Goal: Book appointment/travel/reservation

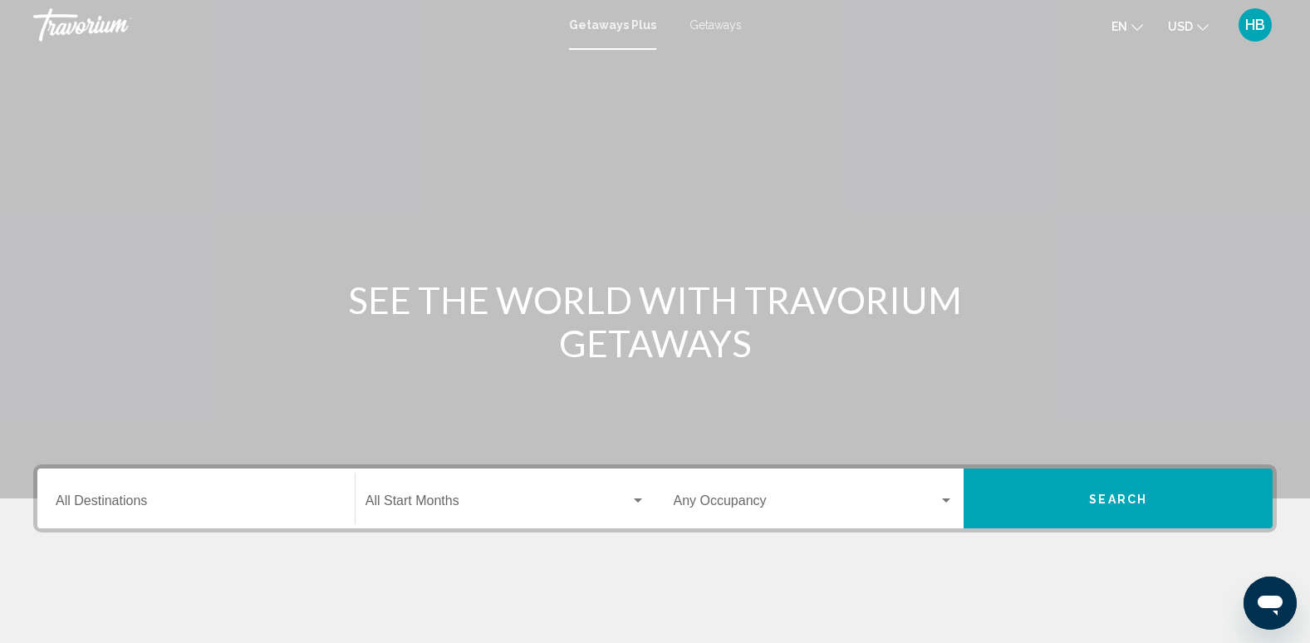
click at [709, 28] on span "Getaways" at bounding box center [716, 24] width 52 height 13
click at [81, 488] on div "Destination All Destinations" at bounding box center [196, 499] width 281 height 52
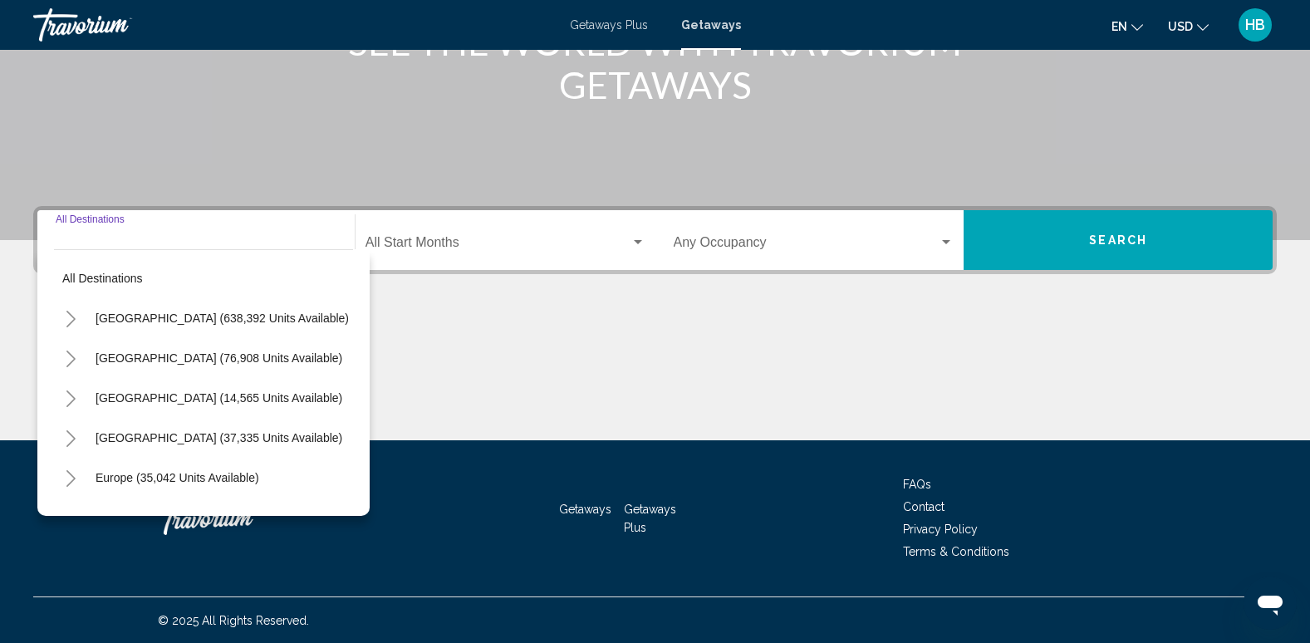
scroll to position [259, 0]
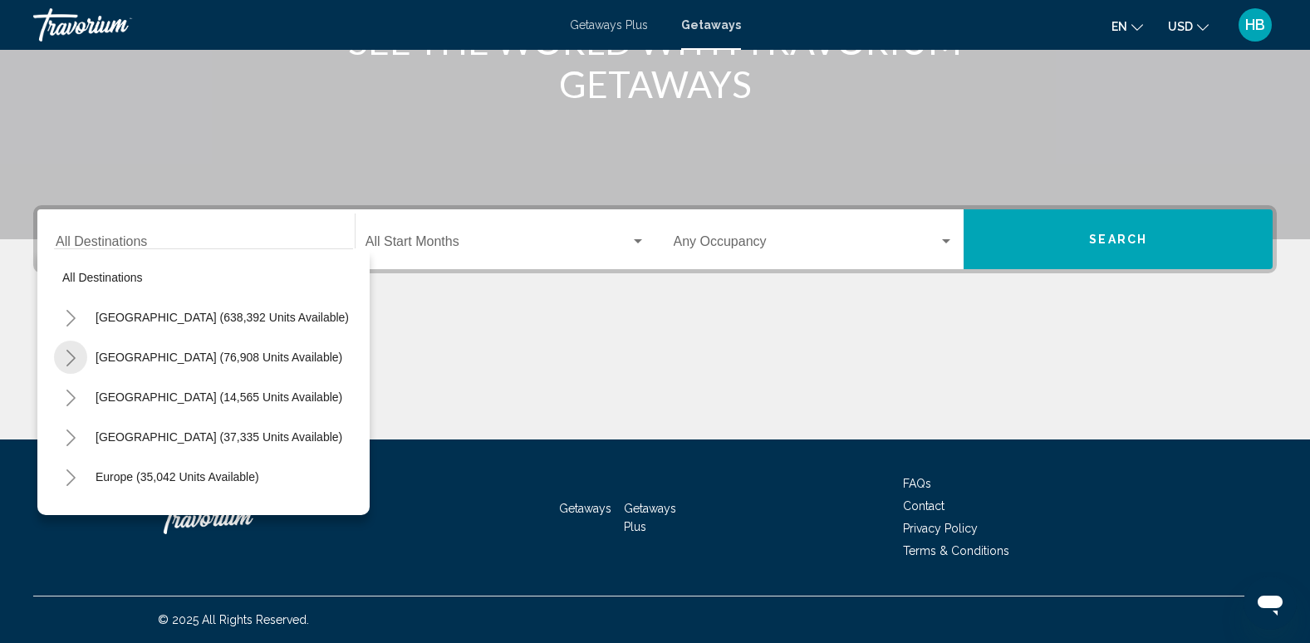
click at [66, 354] on icon "Toggle Mexico (76,908 units available)" at bounding box center [71, 358] width 12 height 17
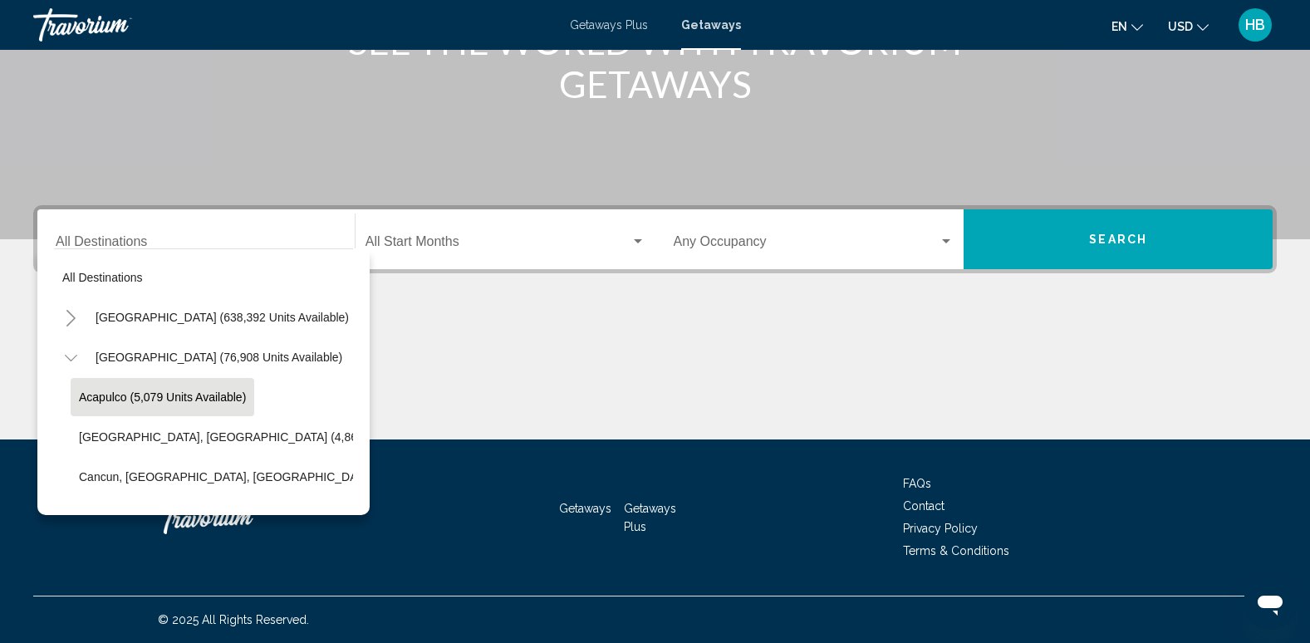
scroll to position [83, 0]
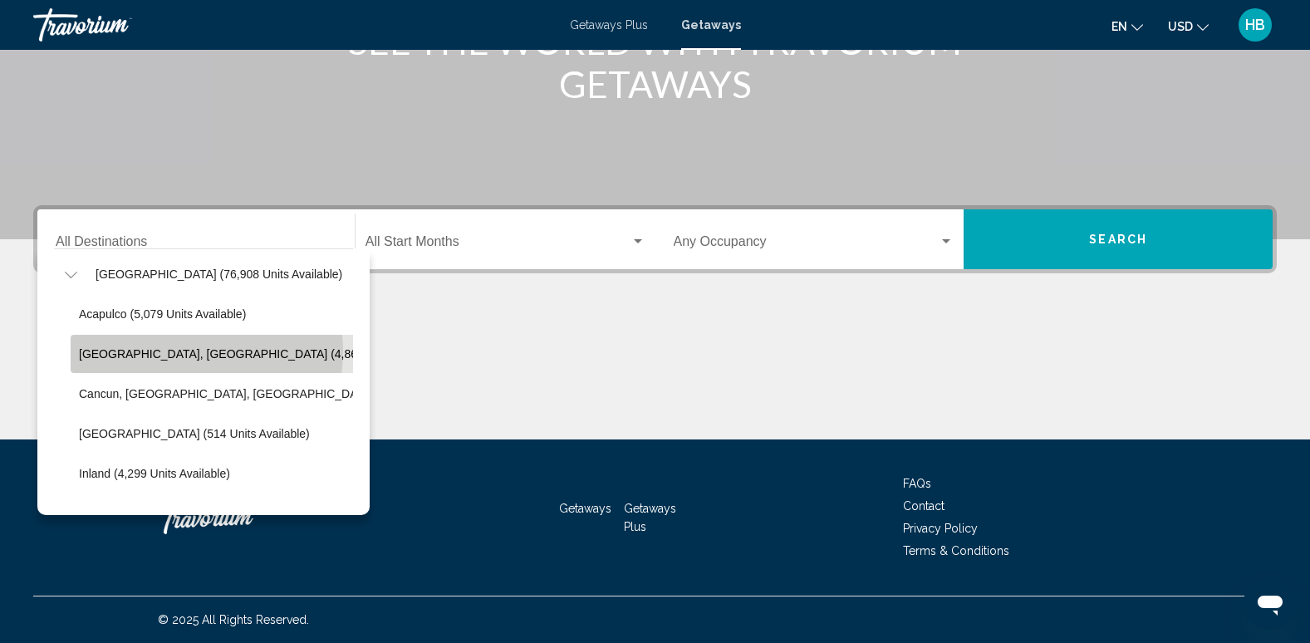
click at [179, 351] on span "Baja Peninsula, Los Cabos (4,863 units available)" at bounding box center [263, 353] width 368 height 13
type input "**********"
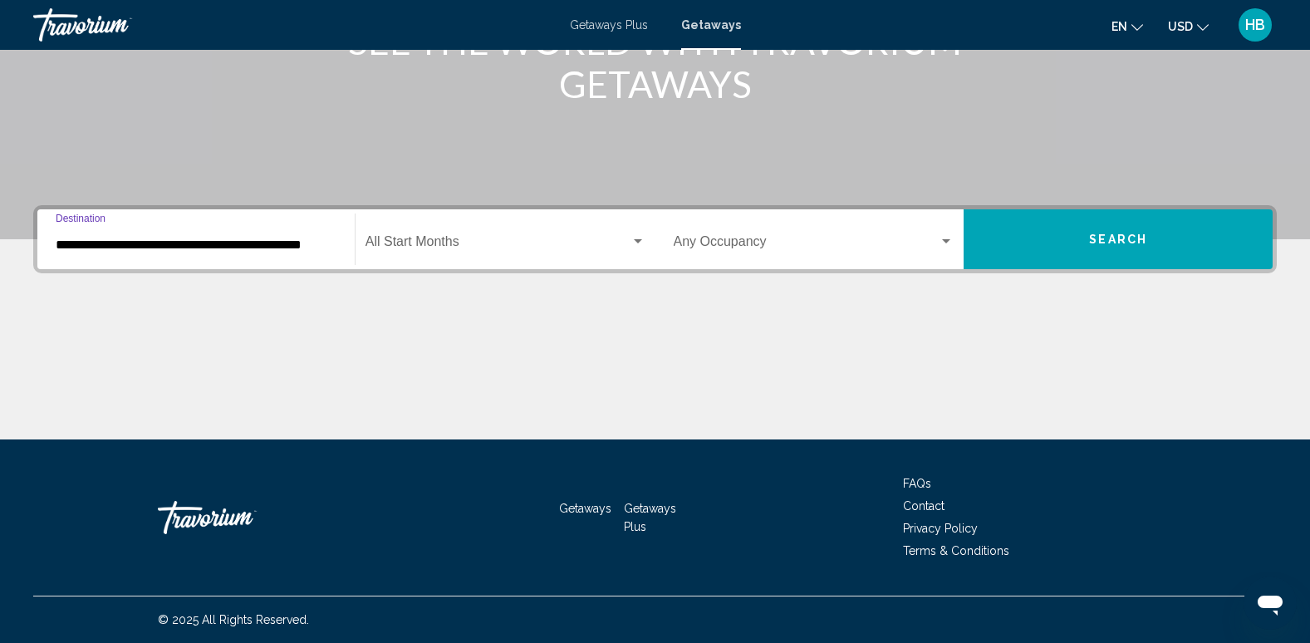
click at [455, 234] on div "Start Month All Start Months" at bounding box center [506, 240] width 280 height 52
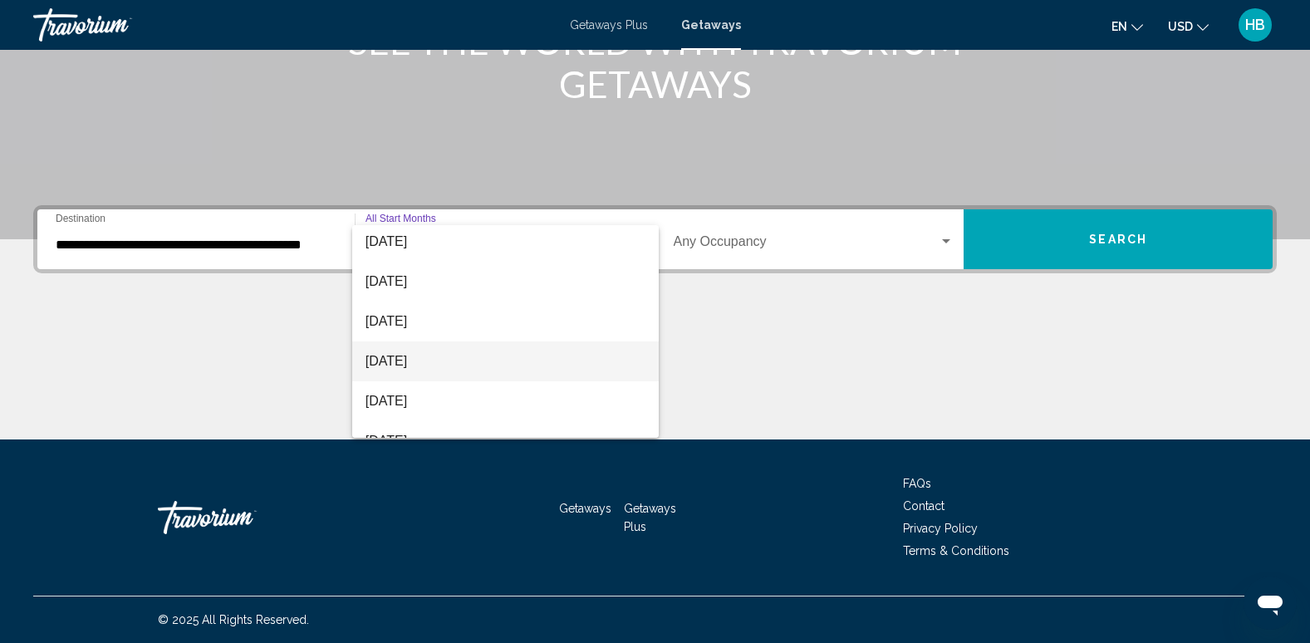
click at [457, 351] on span "[DATE]" at bounding box center [506, 362] width 280 height 40
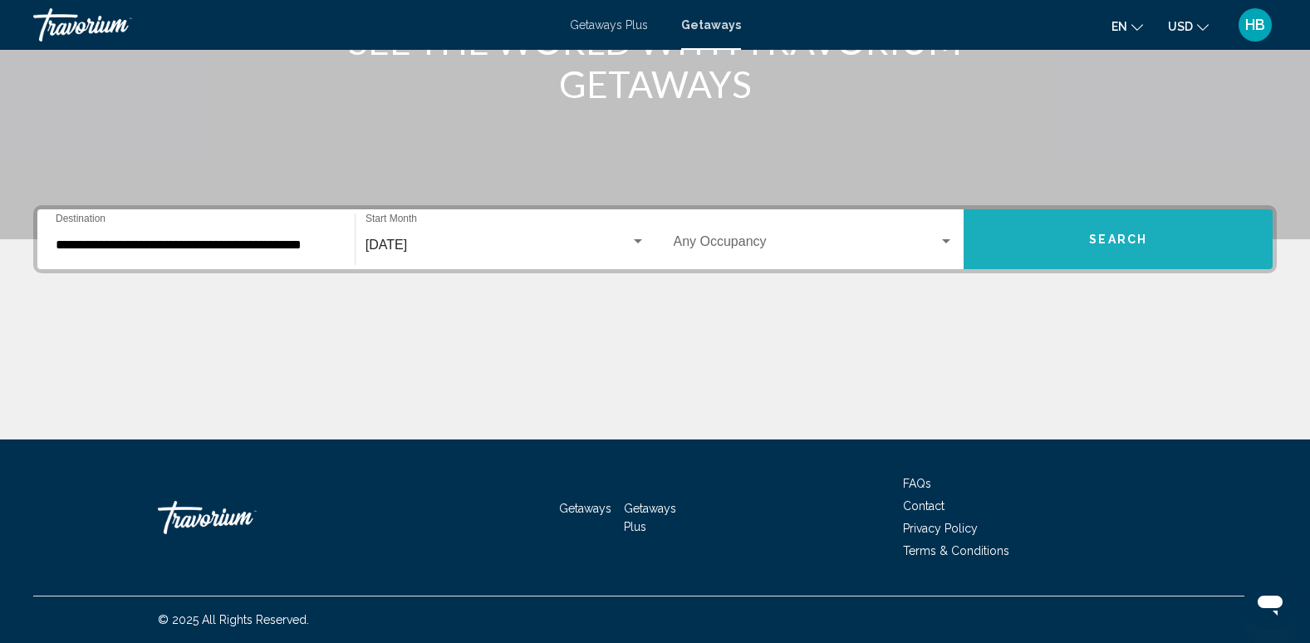
click at [1123, 231] on button "Search" at bounding box center [1118, 239] width 309 height 60
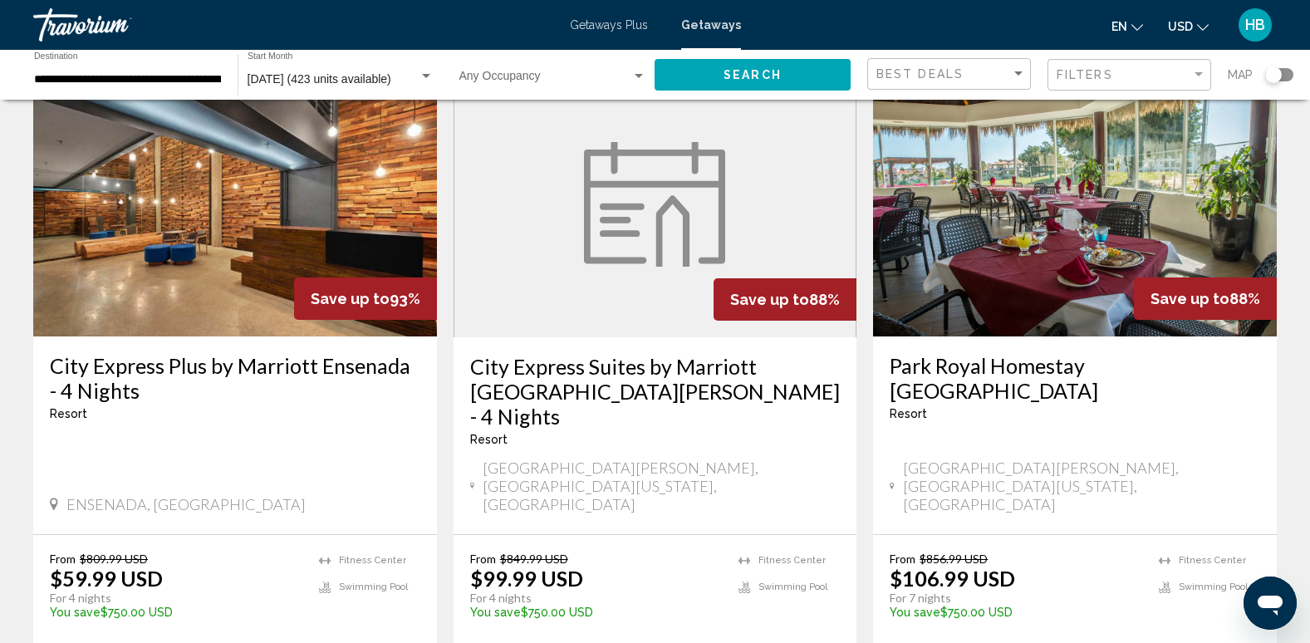
scroll to position [1977, 0]
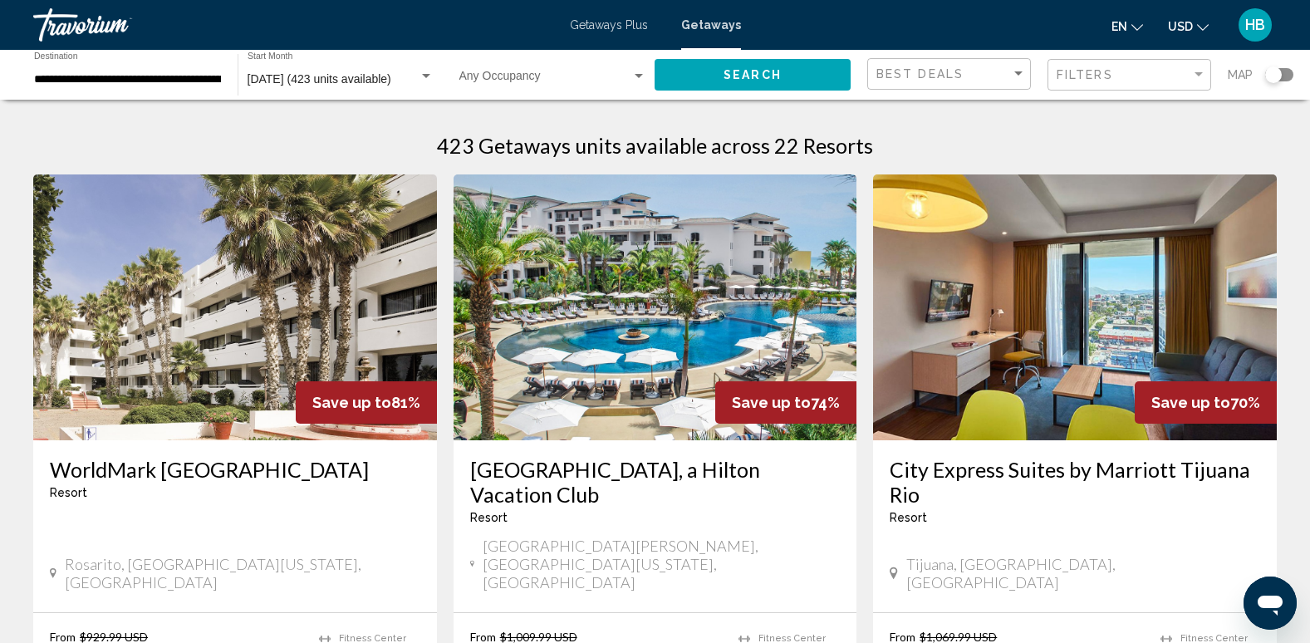
click at [644, 342] on img "Main content" at bounding box center [656, 308] width 404 height 266
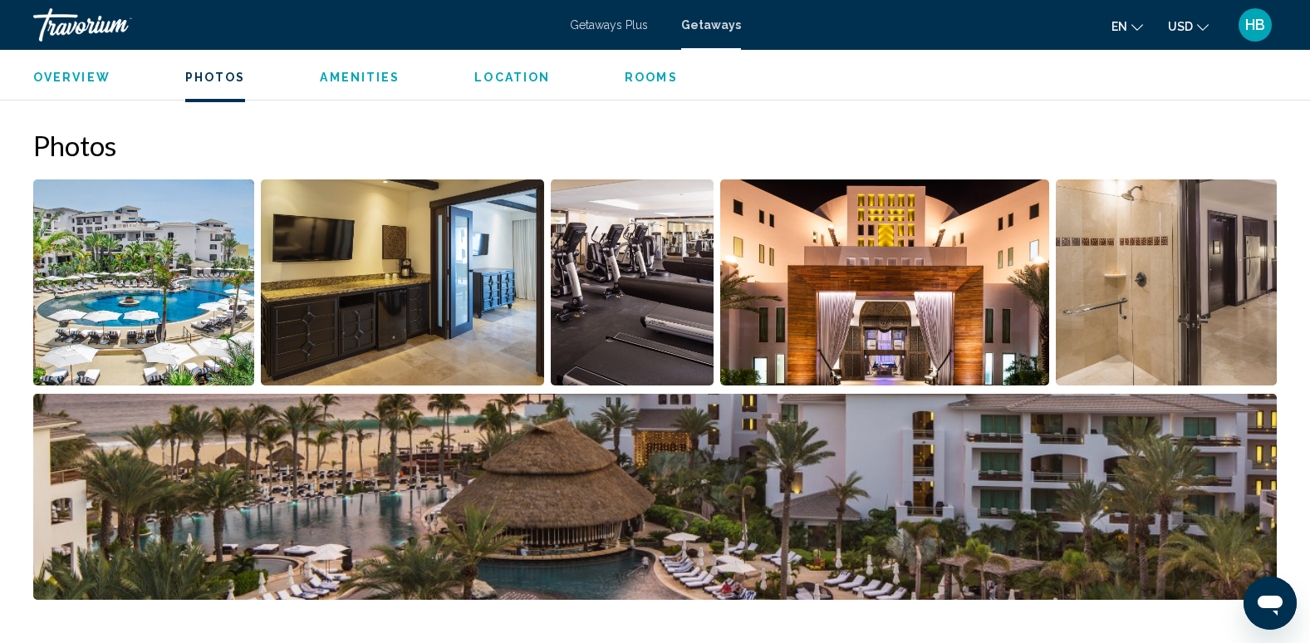
scroll to position [736, 0]
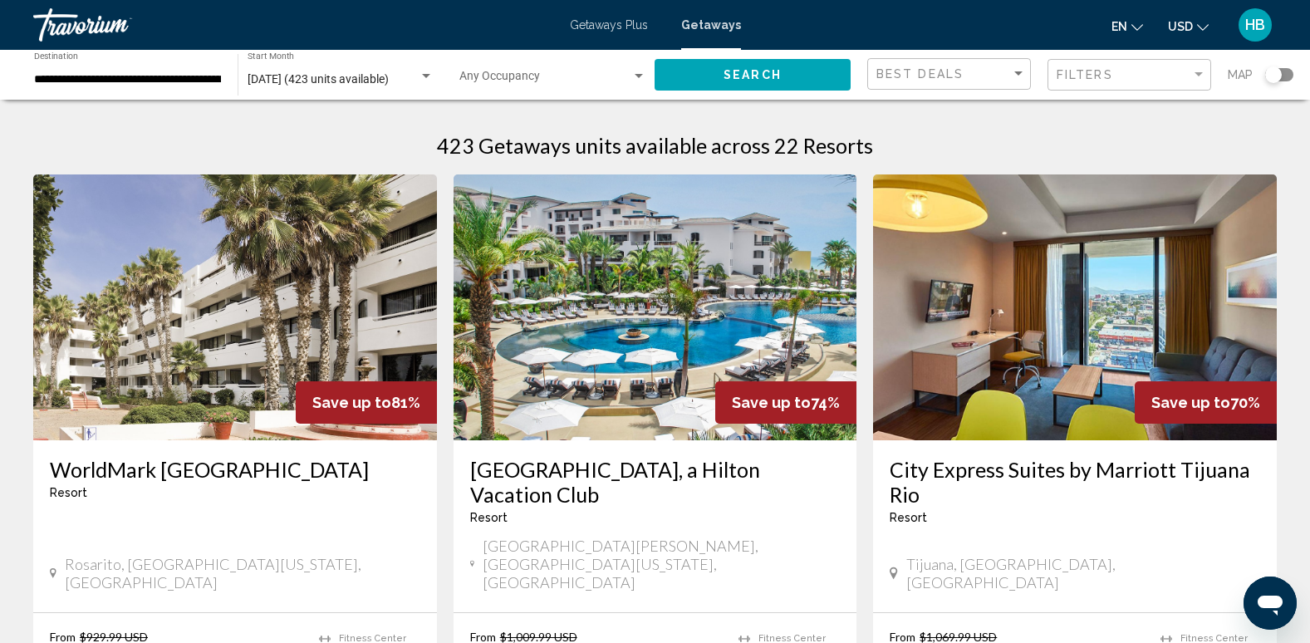
click at [173, 269] on img "Main content" at bounding box center [235, 308] width 404 height 266
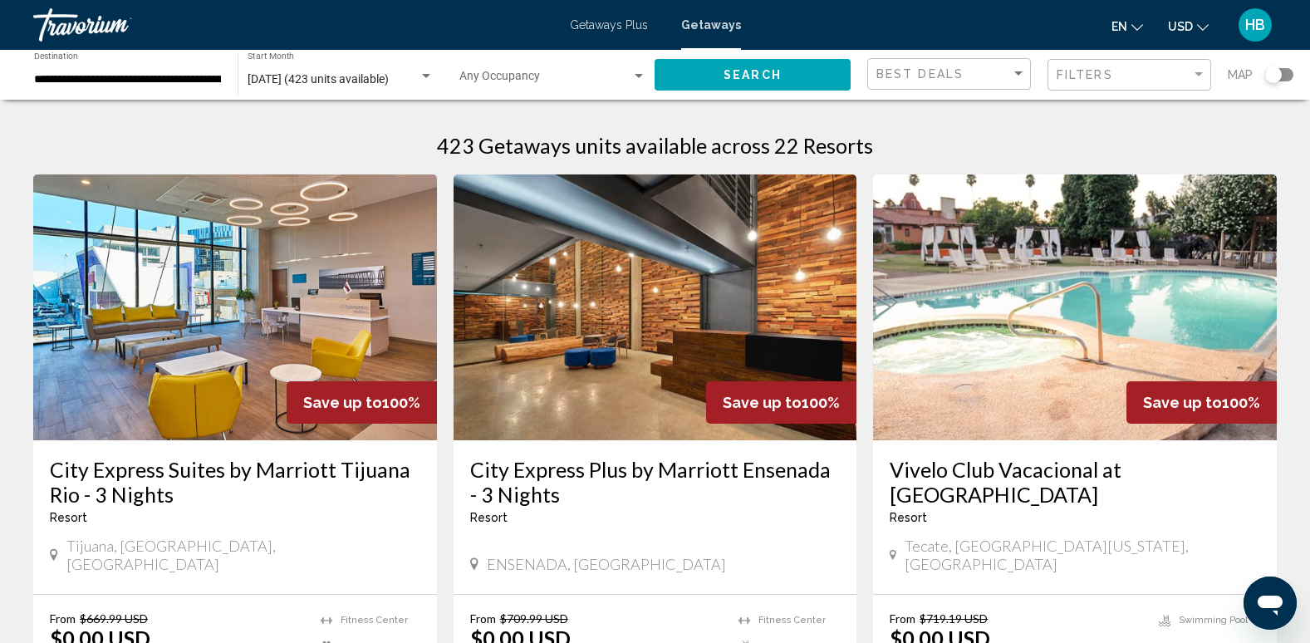
click at [339, 289] on img "Main content" at bounding box center [235, 308] width 404 height 266
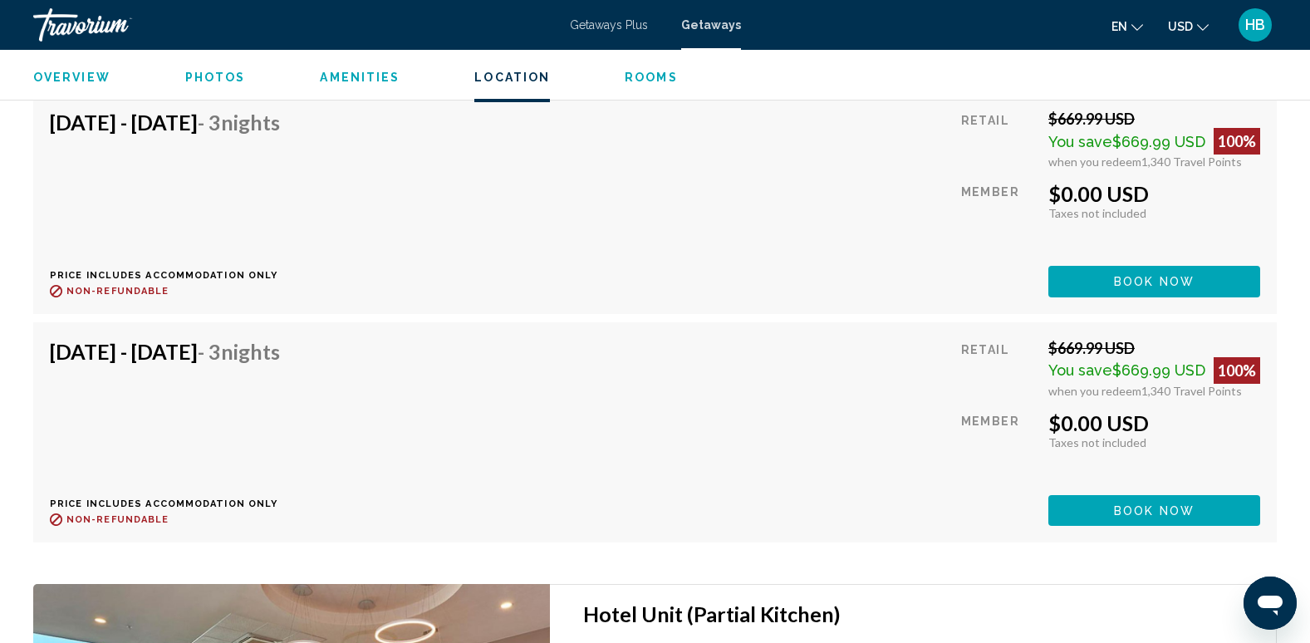
scroll to position [3552, 0]
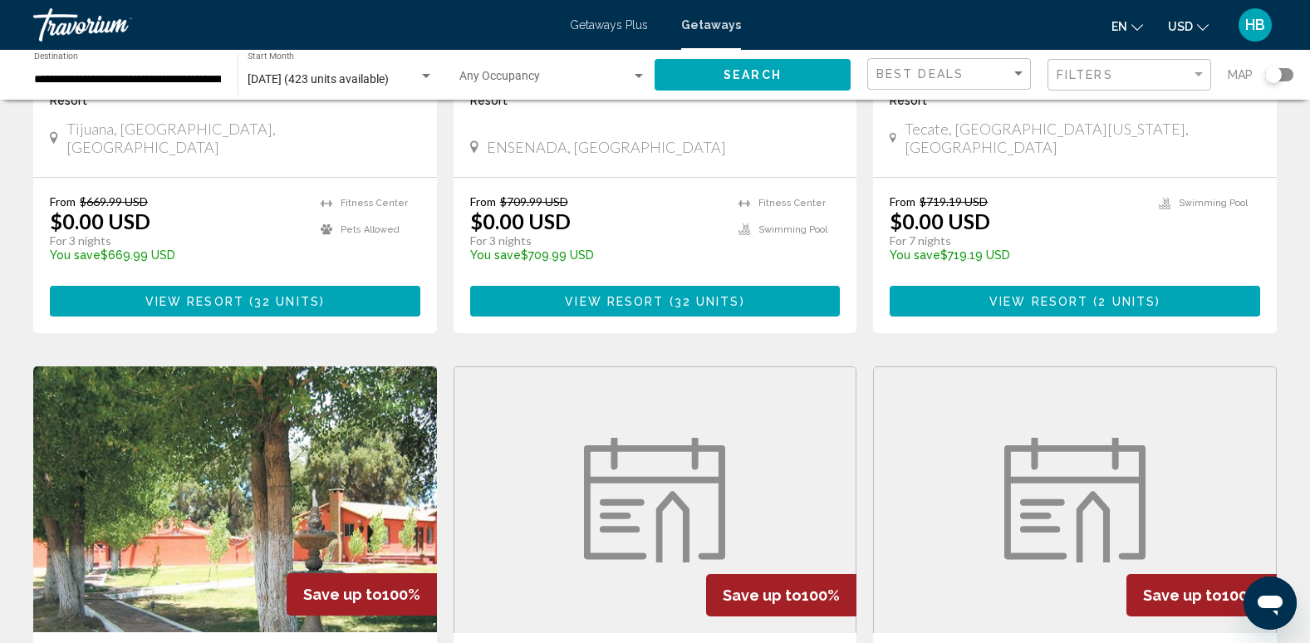
scroll to position [418, 0]
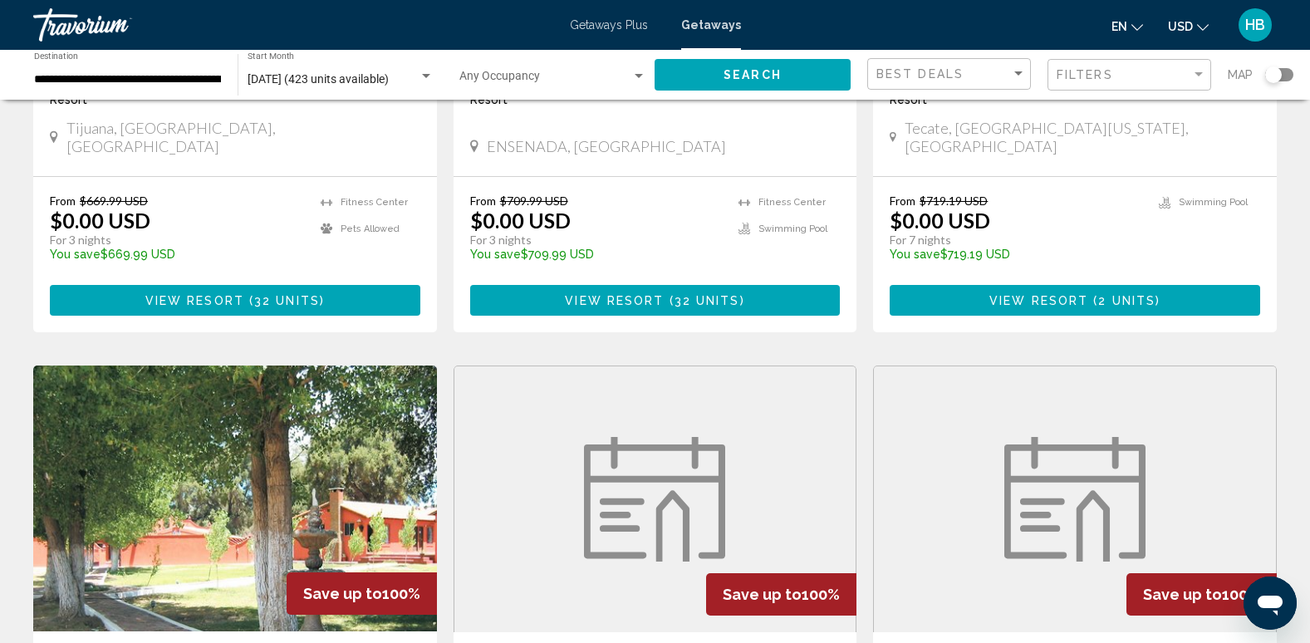
click at [1020, 418] on figure "Main content" at bounding box center [1075, 499] width 402 height 266
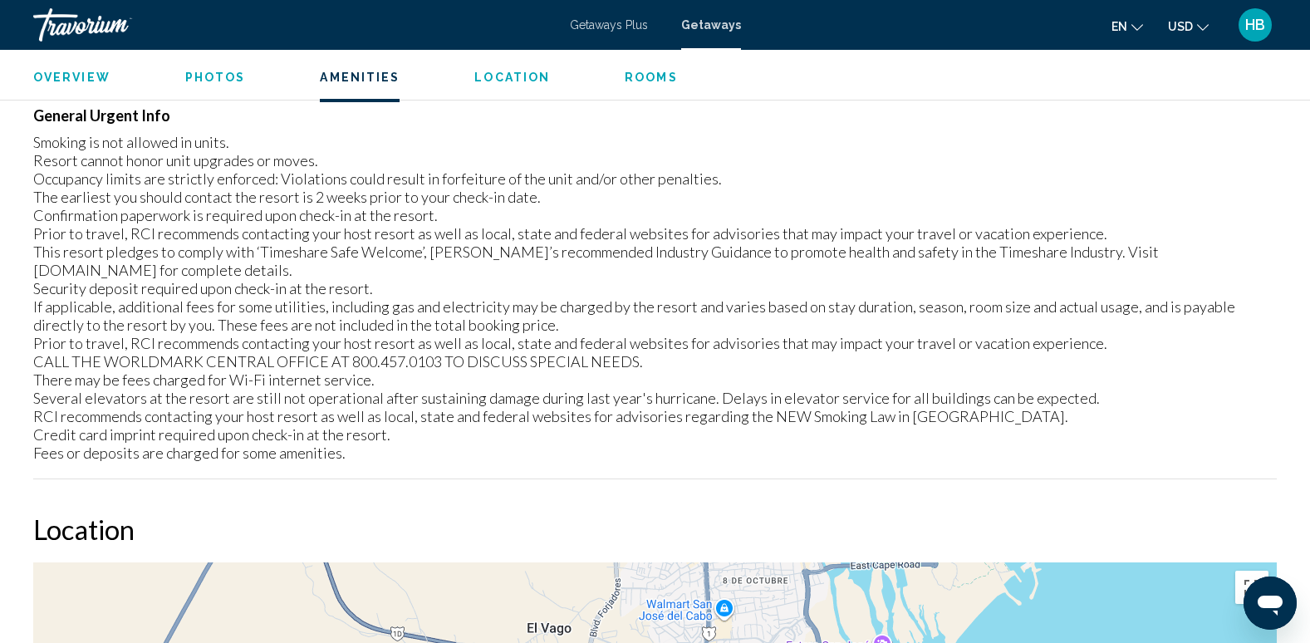
scroll to position [2258, 0]
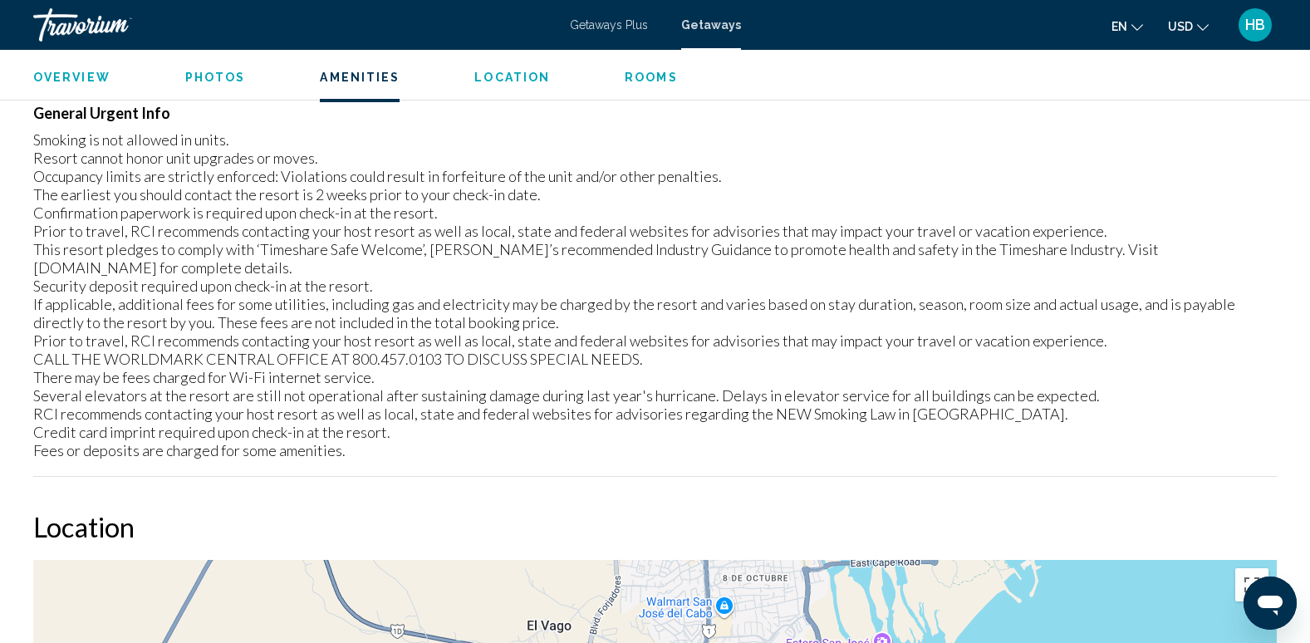
click at [746, 522] on h2 "Location" at bounding box center [655, 526] width 1244 height 33
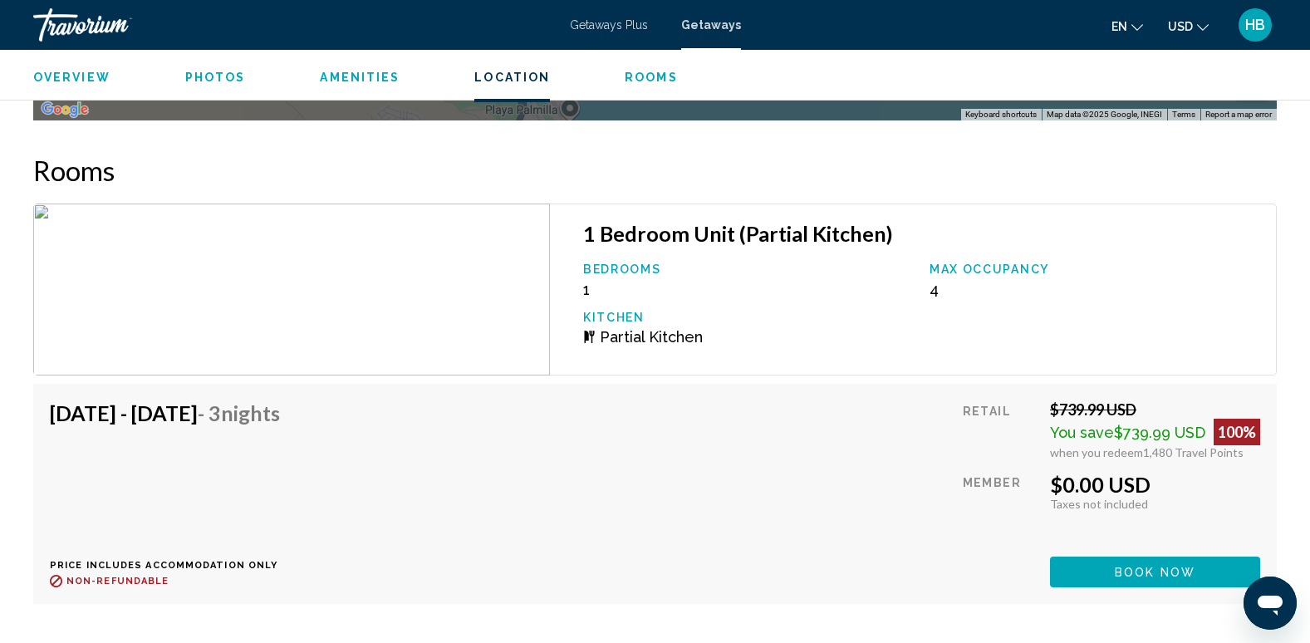
scroll to position [3389, 0]
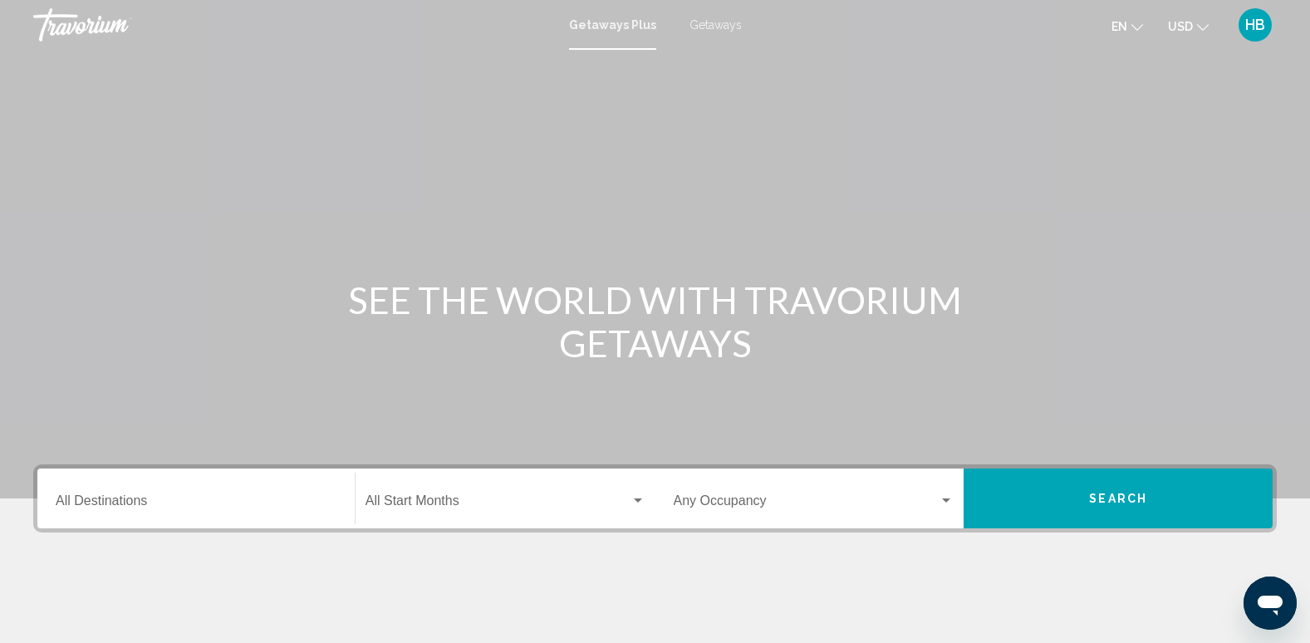
click at [120, 504] on input "Destination All Destinations" at bounding box center [196, 504] width 281 height 15
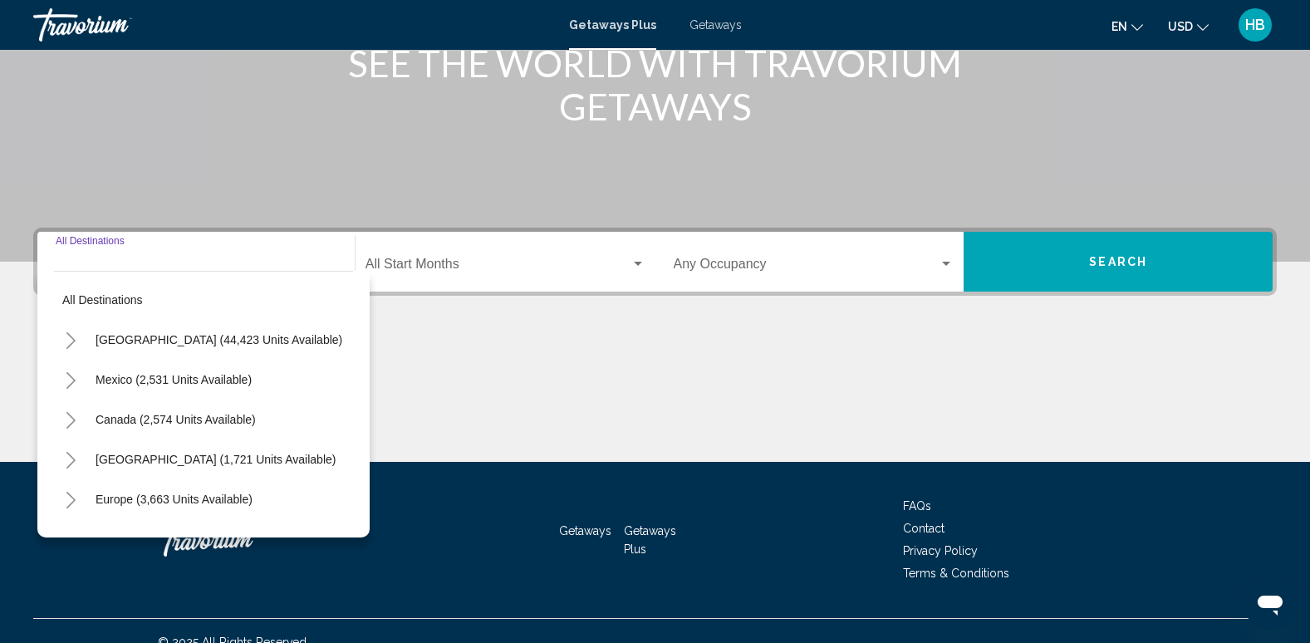
scroll to position [259, 0]
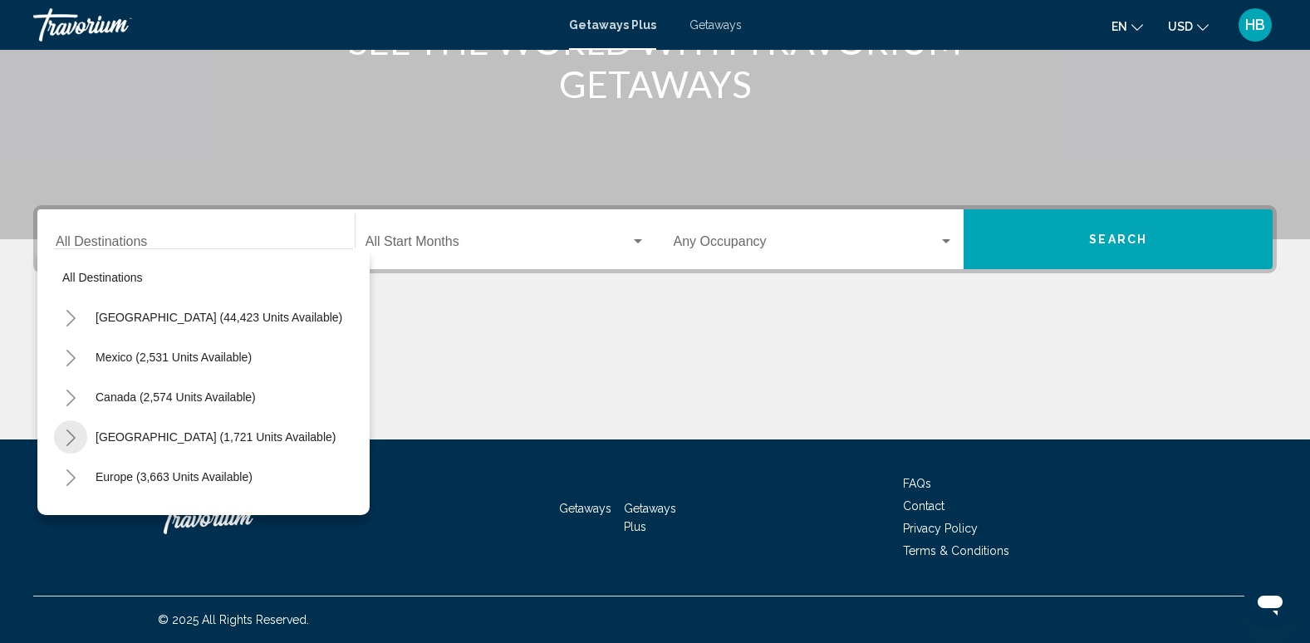
click at [70, 435] on icon "Toggle Caribbean & Atlantic Islands (1,721 units available)" at bounding box center [71, 438] width 12 height 17
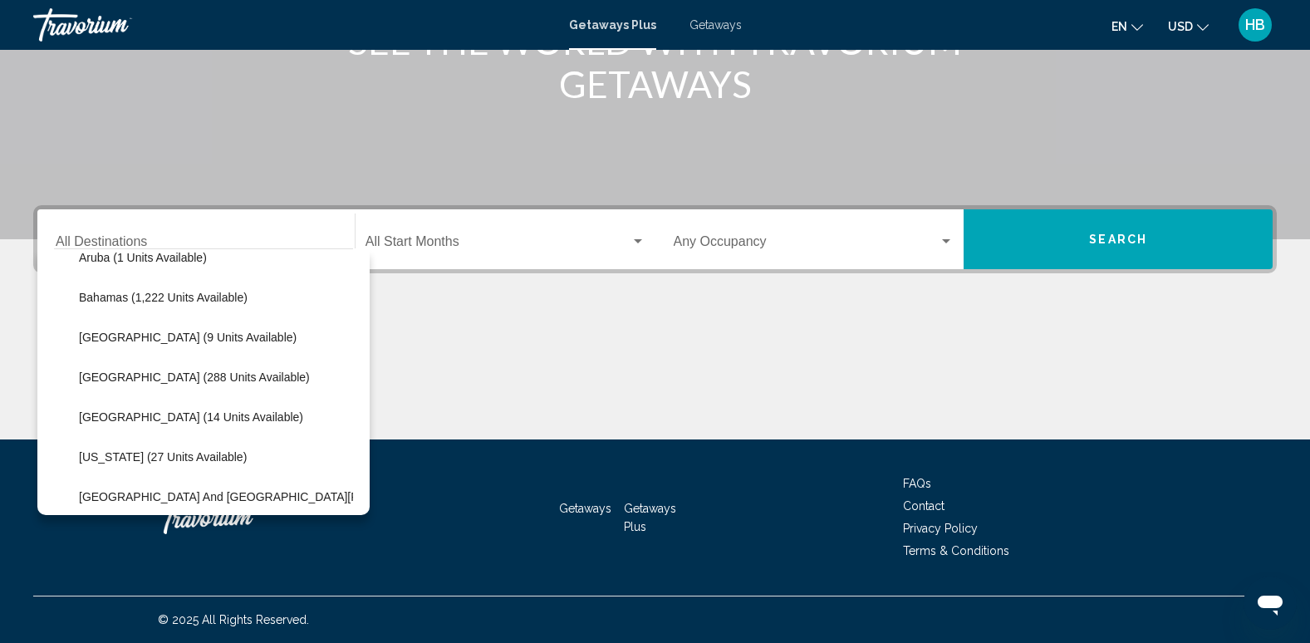
scroll to position [249, 0]
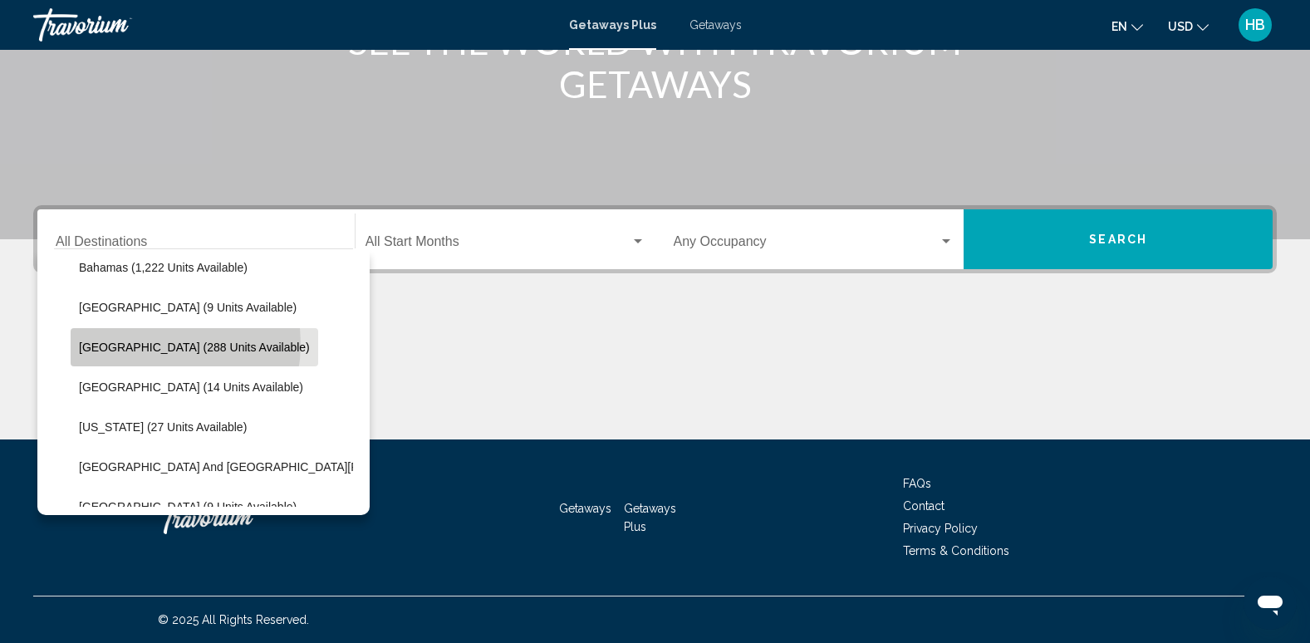
click at [146, 344] on span "[GEOGRAPHIC_DATA] (288 units available)" at bounding box center [194, 347] width 231 height 13
type input "**********"
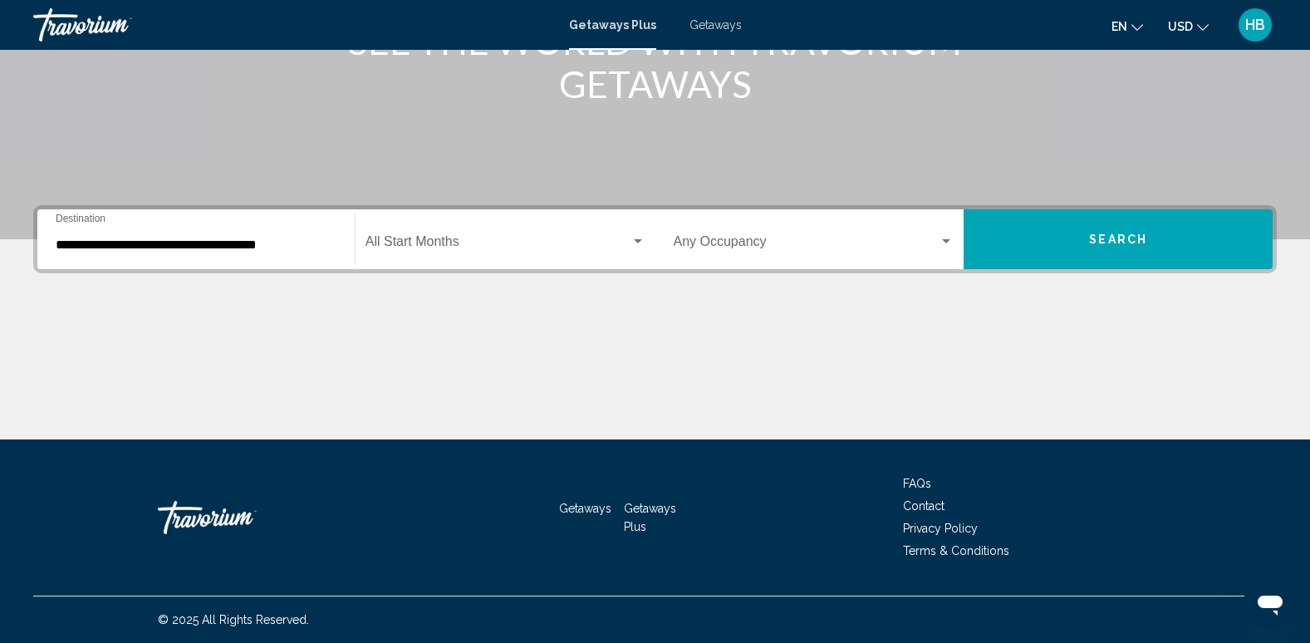
click at [410, 235] on div "Start Month All Start Months" at bounding box center [506, 240] width 280 height 52
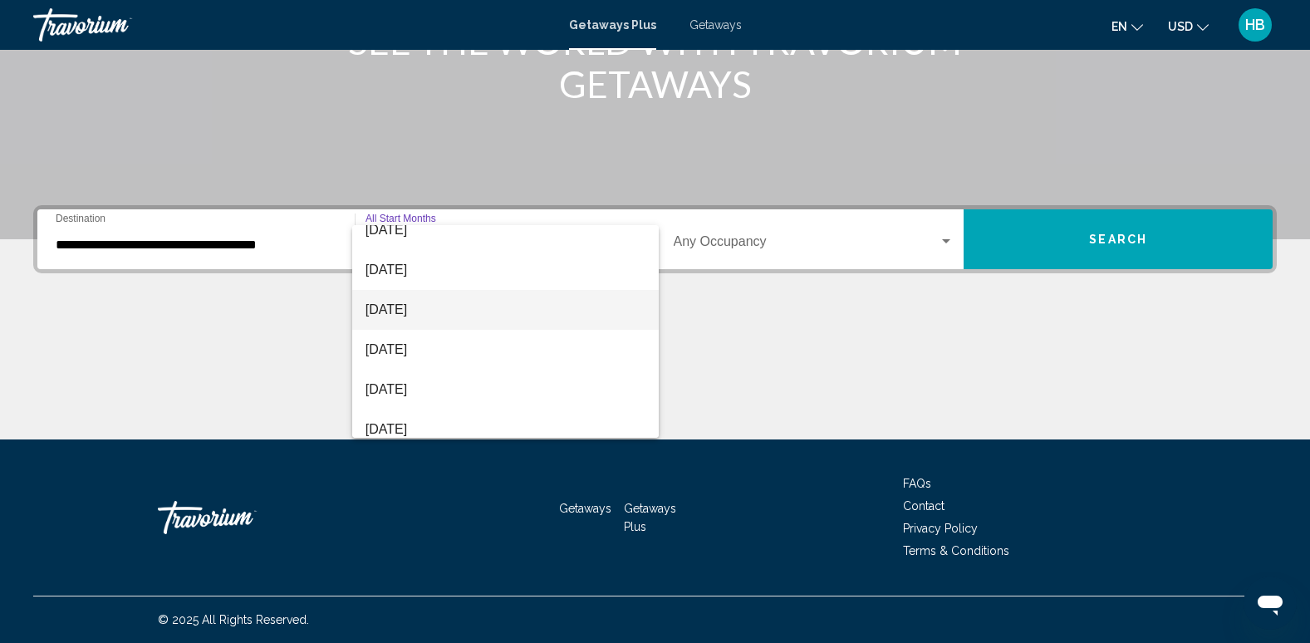
scroll to position [83, 0]
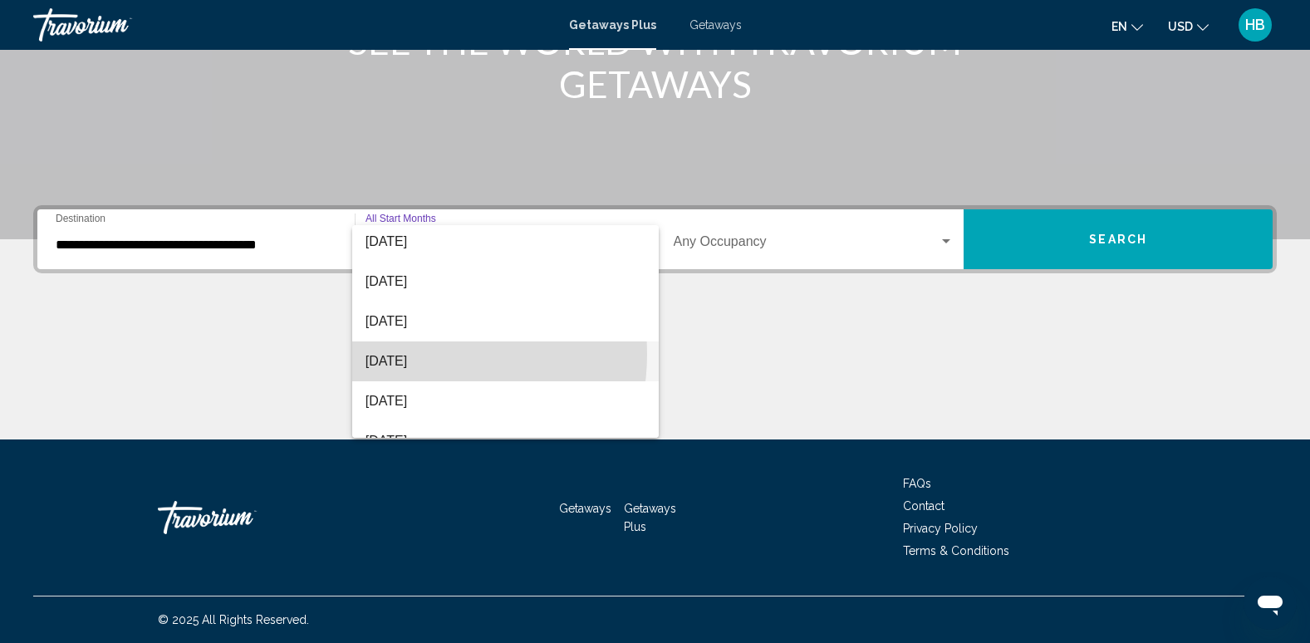
click at [410, 354] on span "[DATE]" at bounding box center [506, 362] width 280 height 40
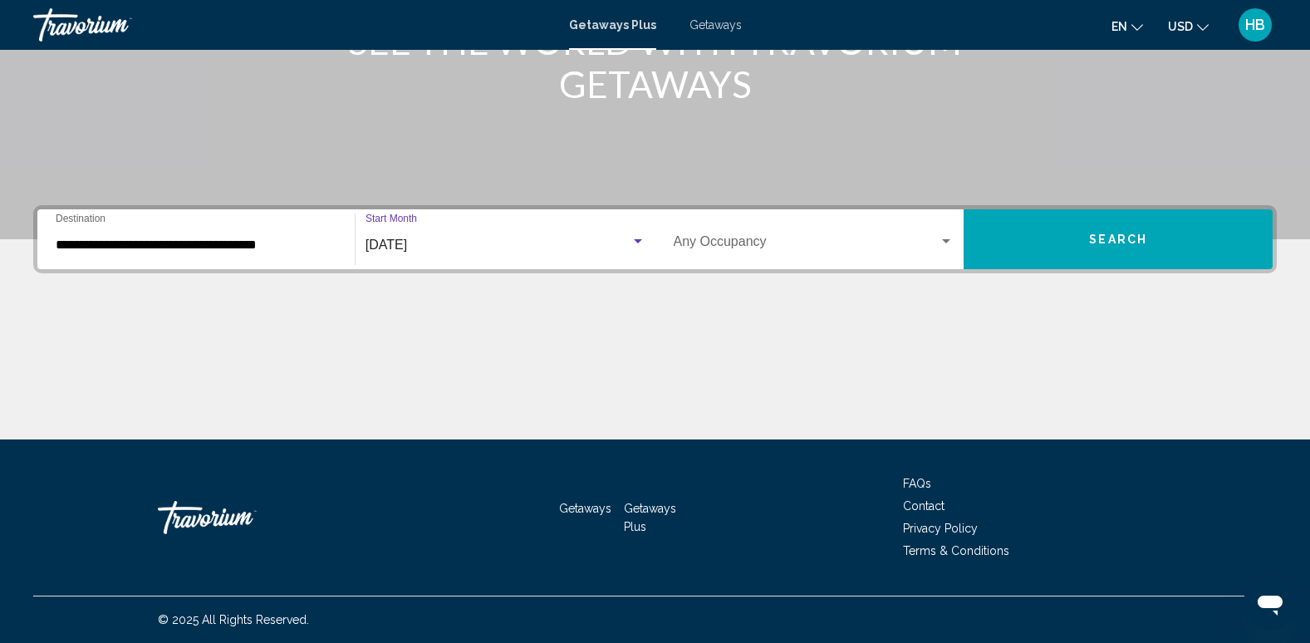
click at [1146, 245] on span "Search" at bounding box center [1118, 239] width 58 height 13
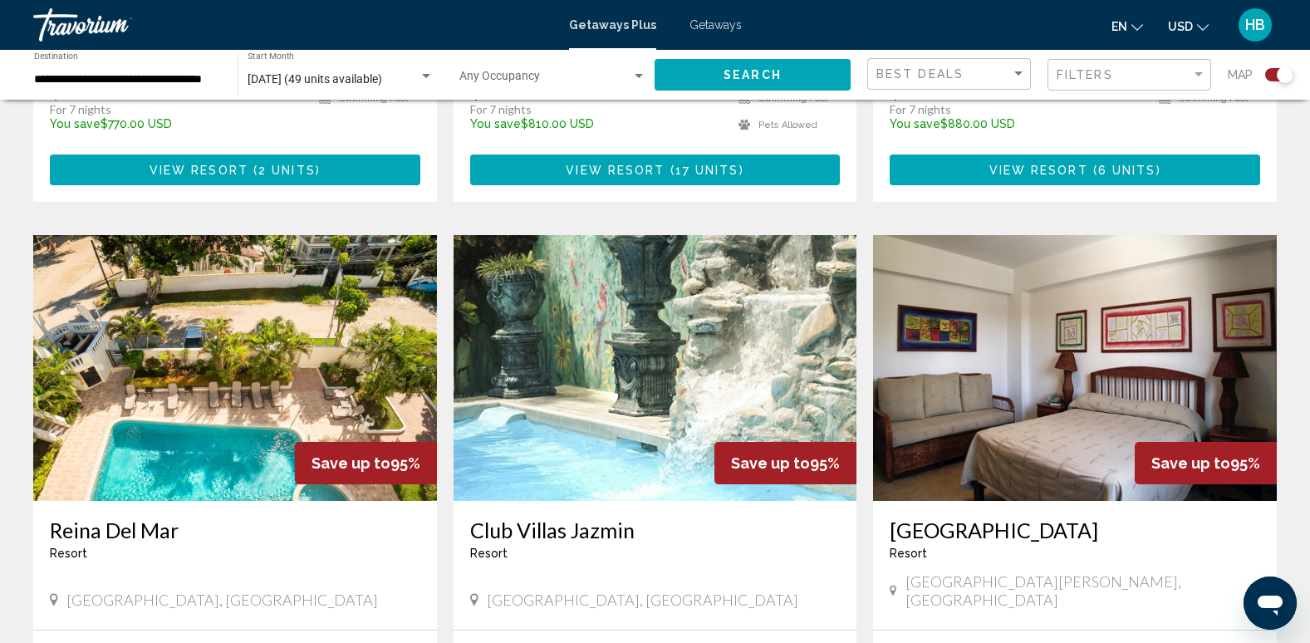
scroll to position [1020, 0]
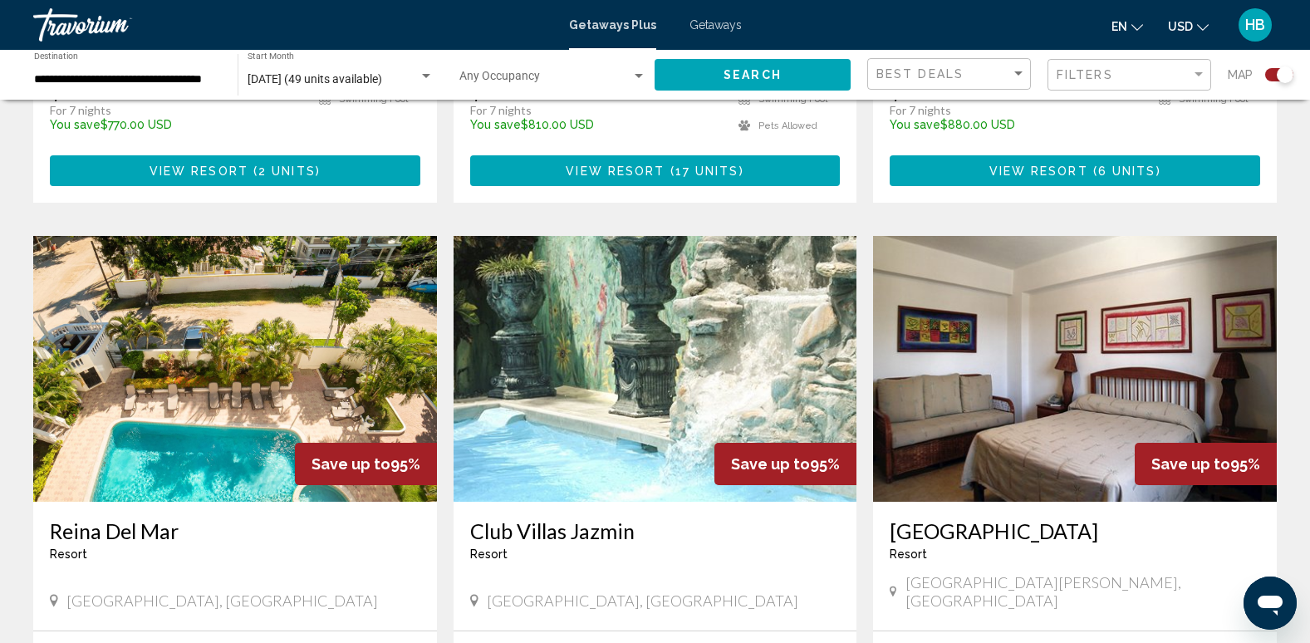
click at [609, 280] on img "Main content" at bounding box center [656, 369] width 404 height 266
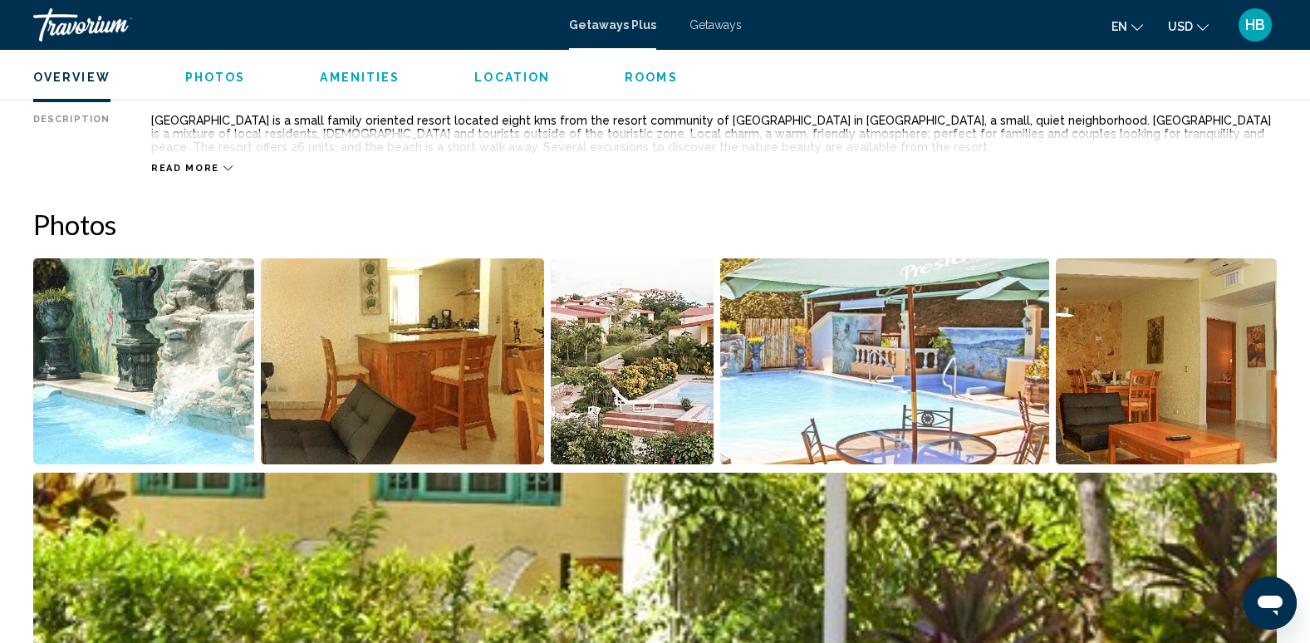
scroll to position [647, 0]
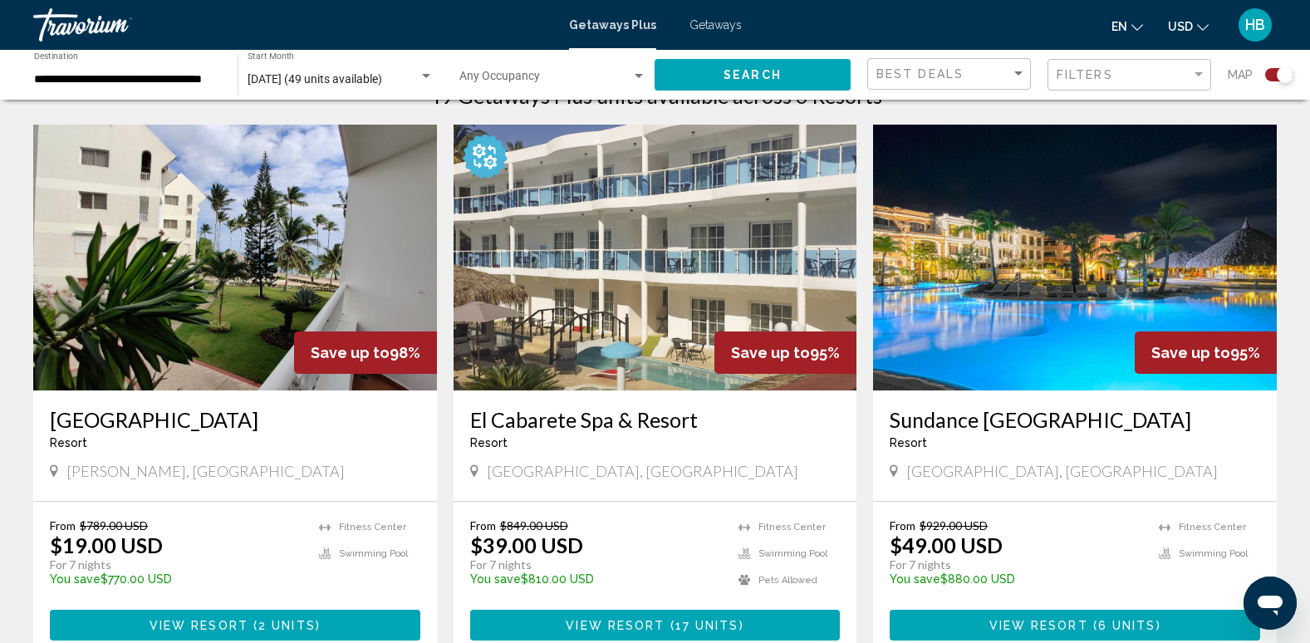
scroll to position [572, 0]
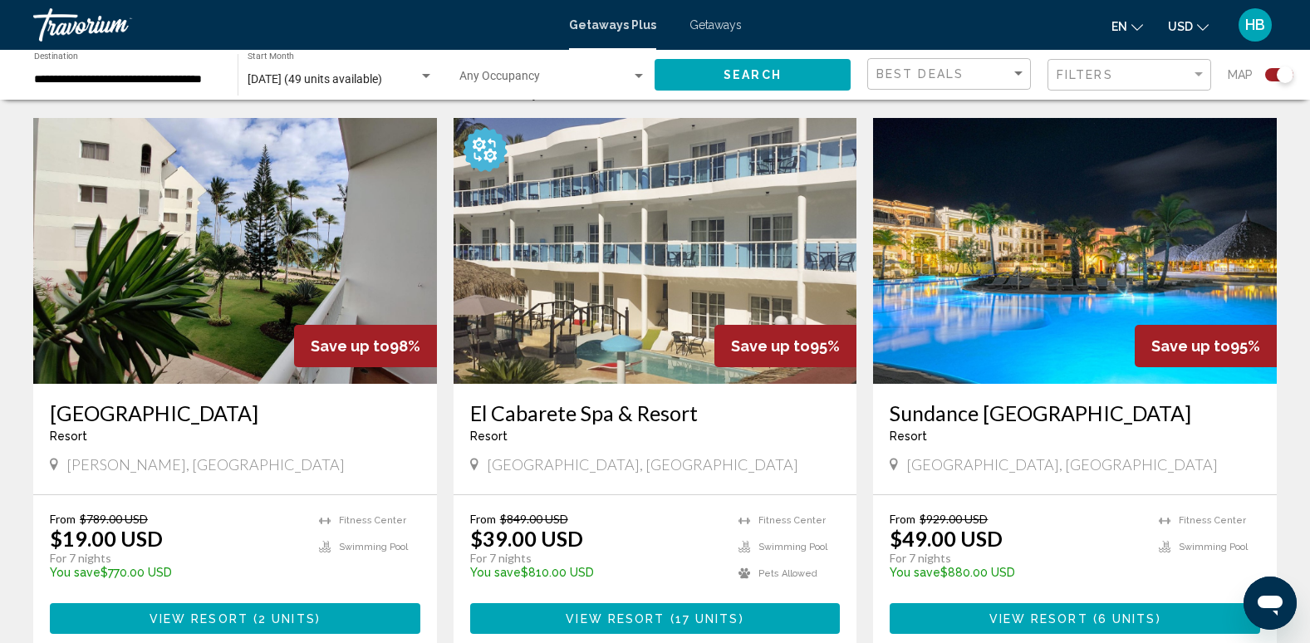
click at [188, 174] on img "Main content" at bounding box center [235, 251] width 404 height 266
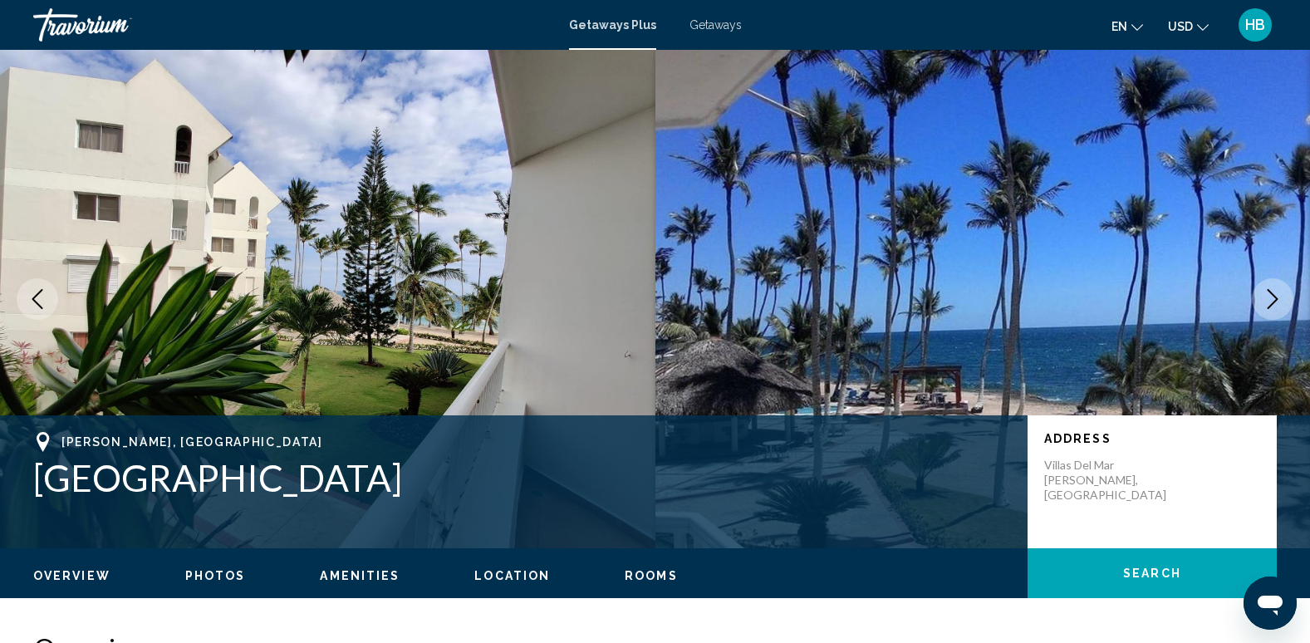
click at [1273, 295] on icon "Next image" at bounding box center [1273, 299] width 11 height 20
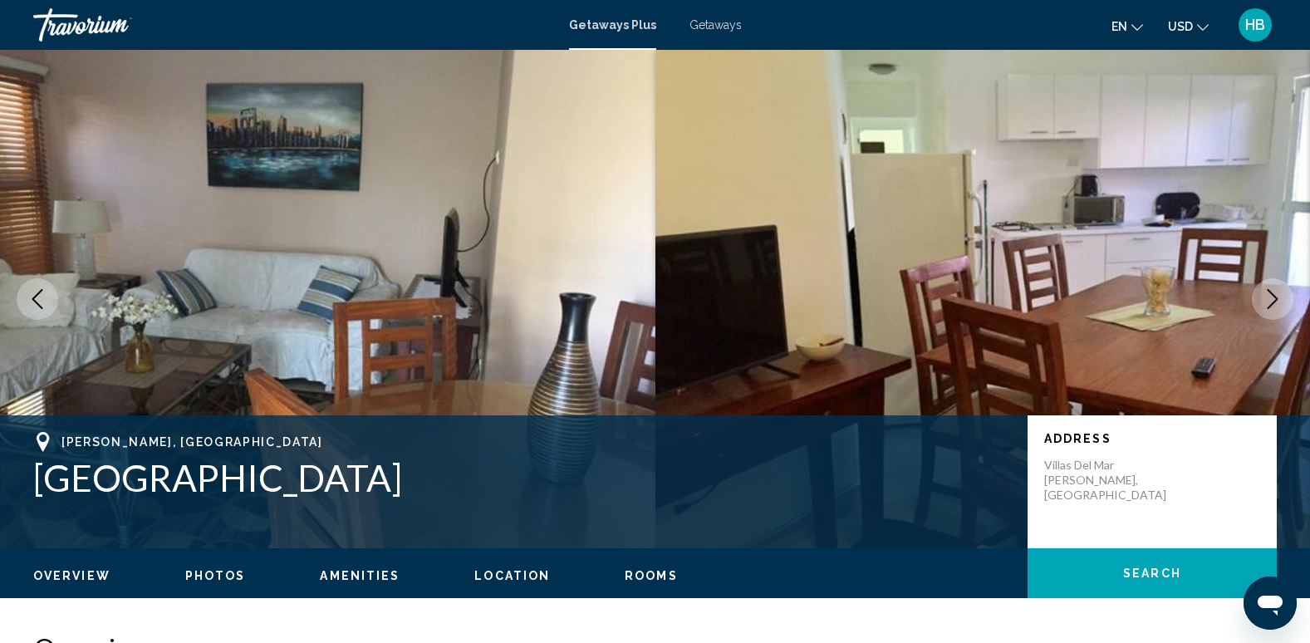
click at [1273, 295] on icon "Next image" at bounding box center [1273, 299] width 11 height 20
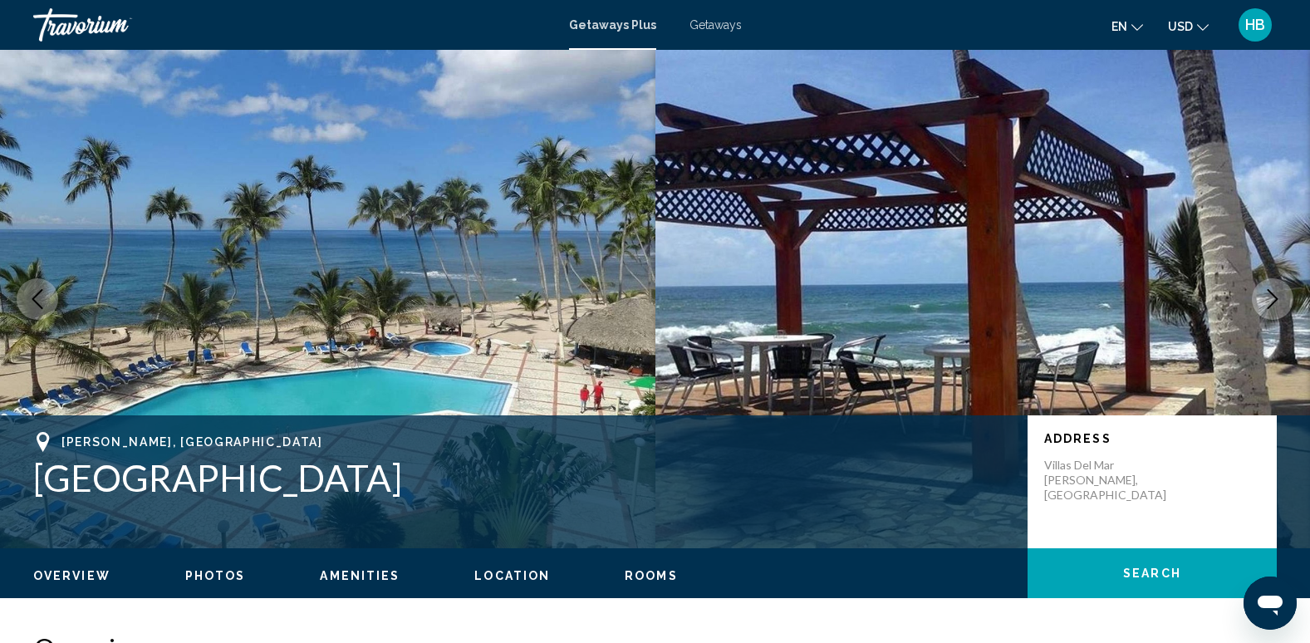
click at [1273, 295] on icon "Next image" at bounding box center [1273, 299] width 11 height 20
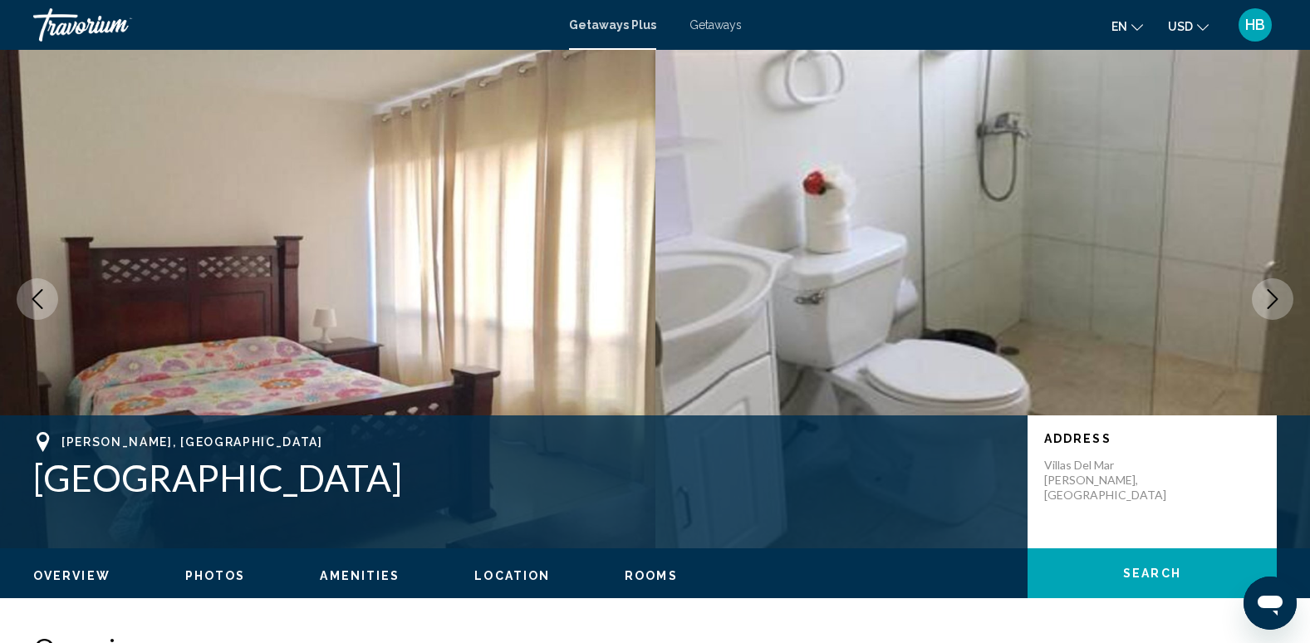
click at [1273, 295] on icon "Next image" at bounding box center [1273, 299] width 11 height 20
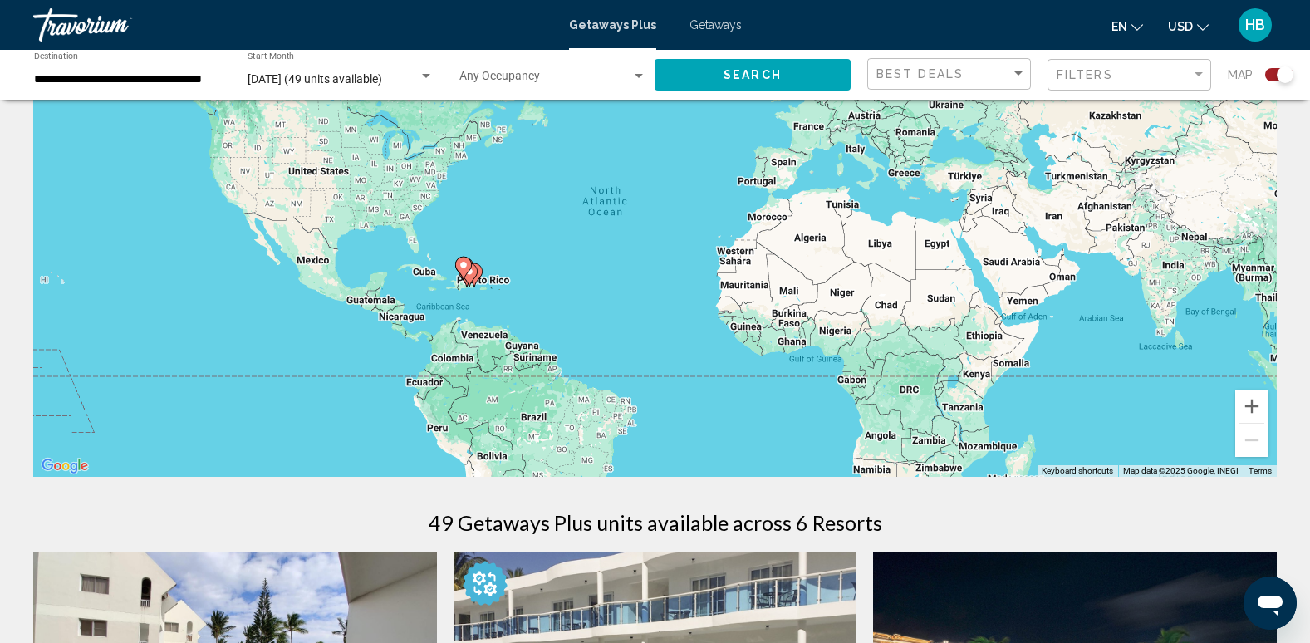
scroll to position [122, 0]
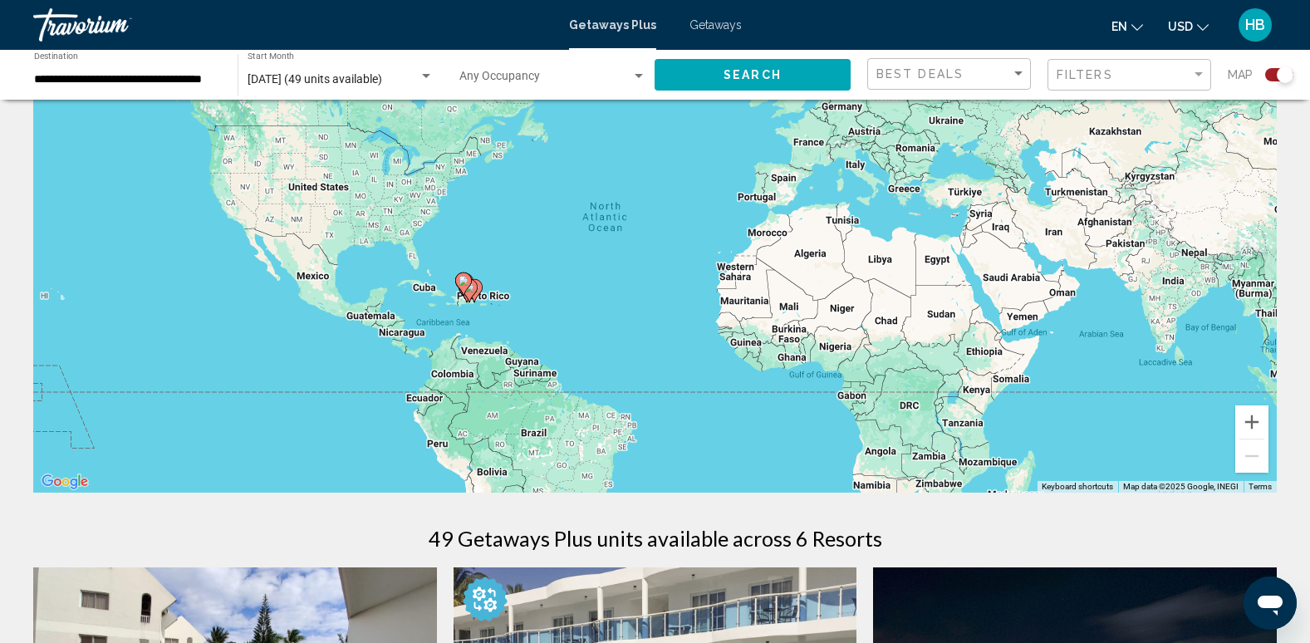
click at [707, 20] on span "Getaways" at bounding box center [716, 24] width 52 height 13
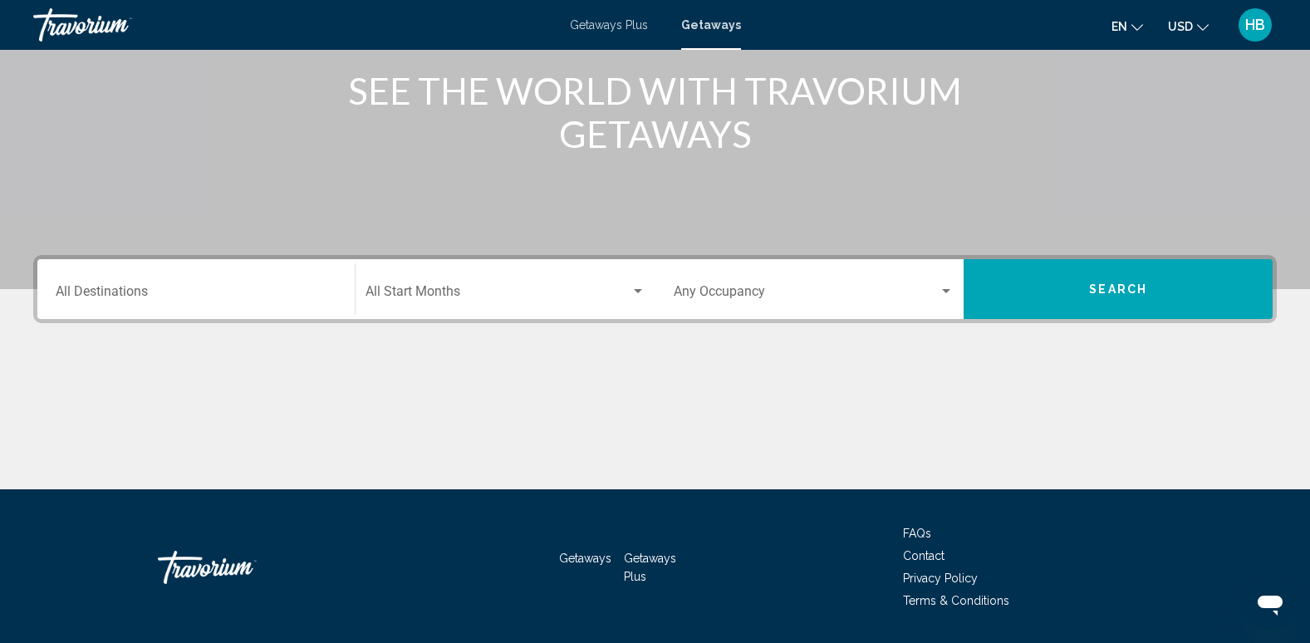
scroll to position [210, 0]
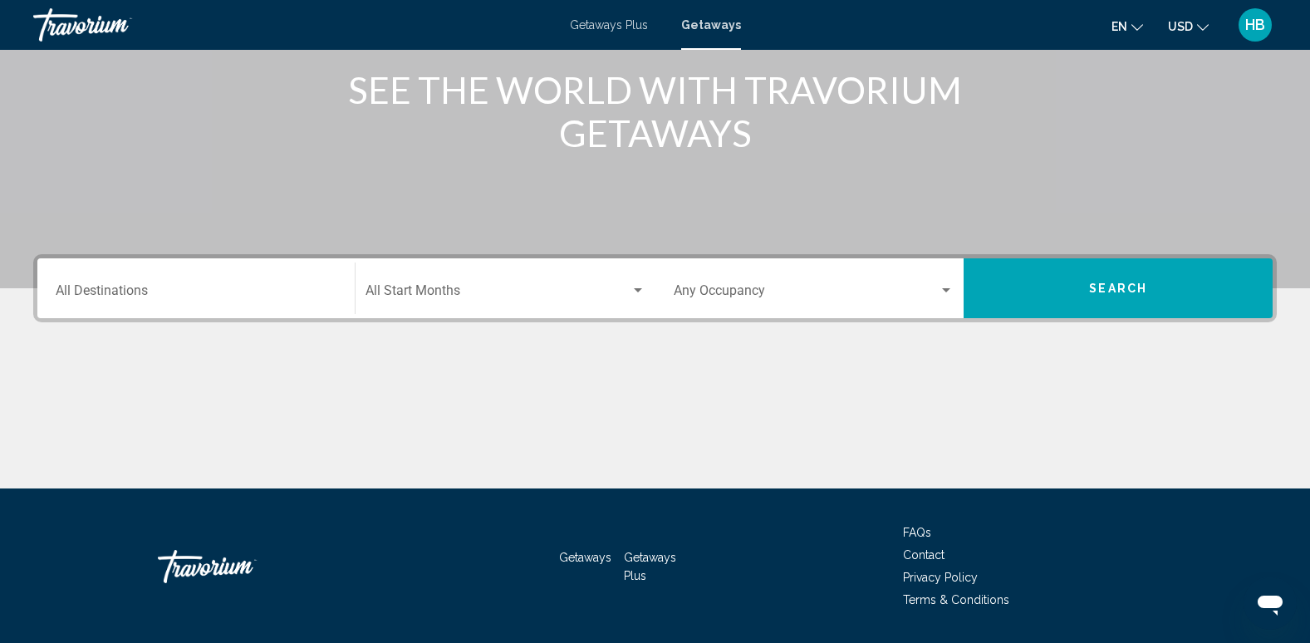
click at [90, 296] on input "Destination All Destinations" at bounding box center [196, 294] width 281 height 15
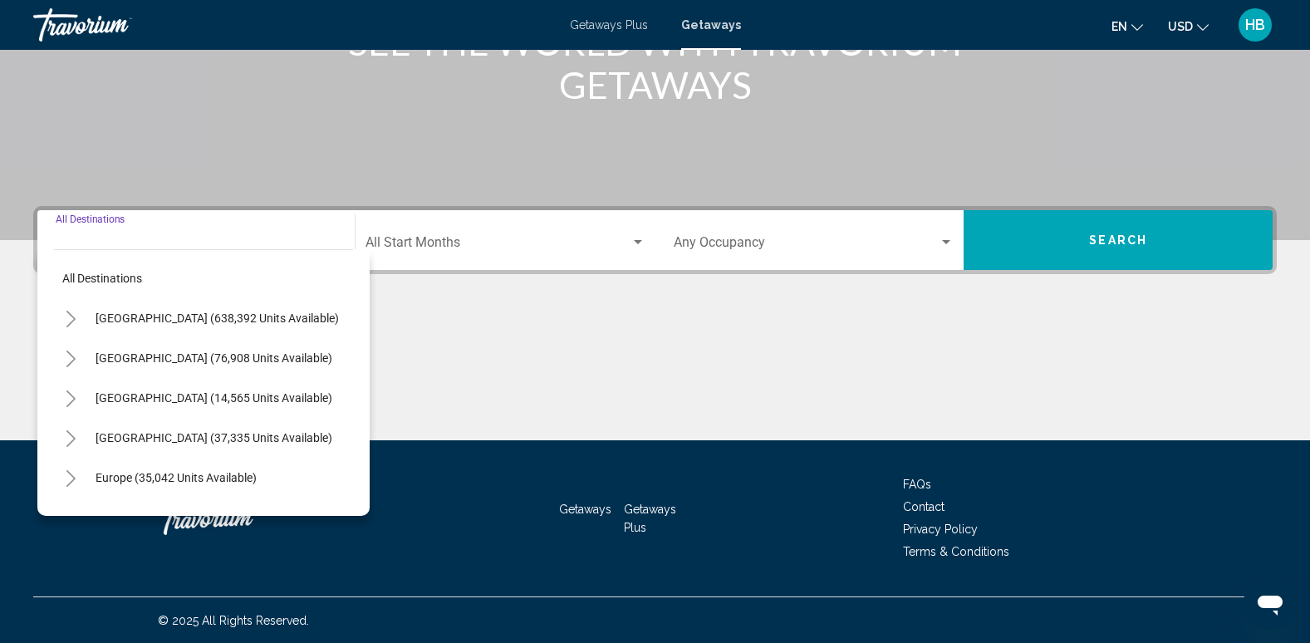
scroll to position [259, 0]
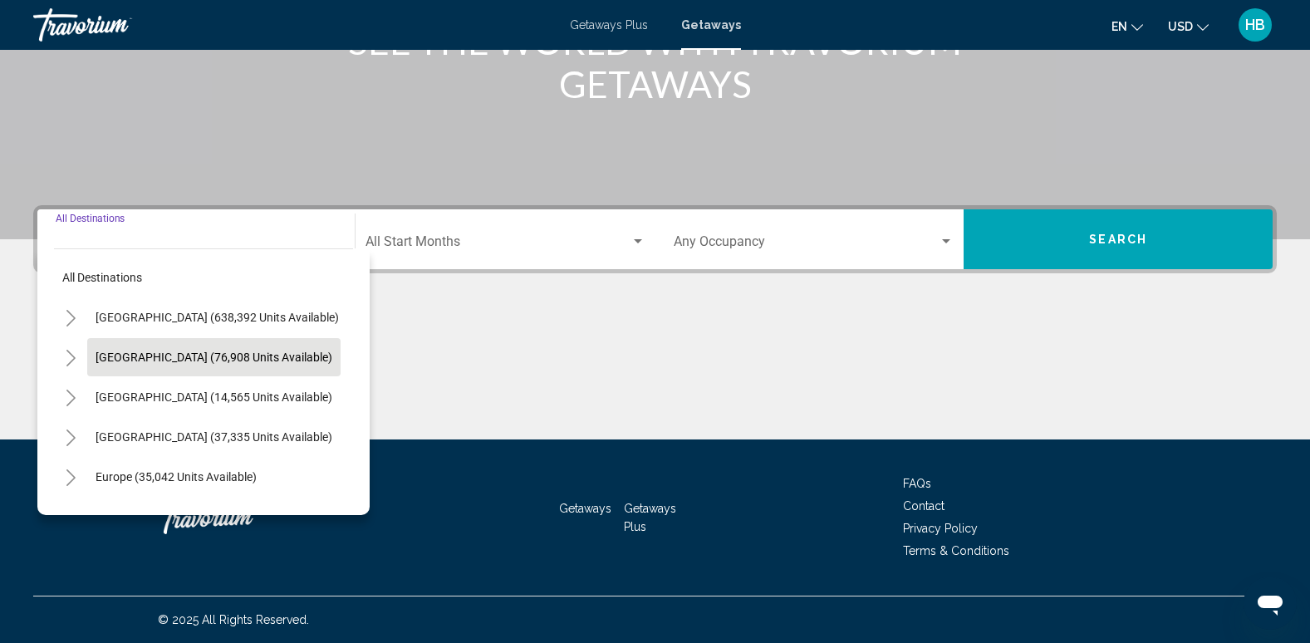
click at [71, 435] on icon "Toggle Caribbean & Atlantic Islands (37,335 units available)" at bounding box center [71, 438] width 12 height 17
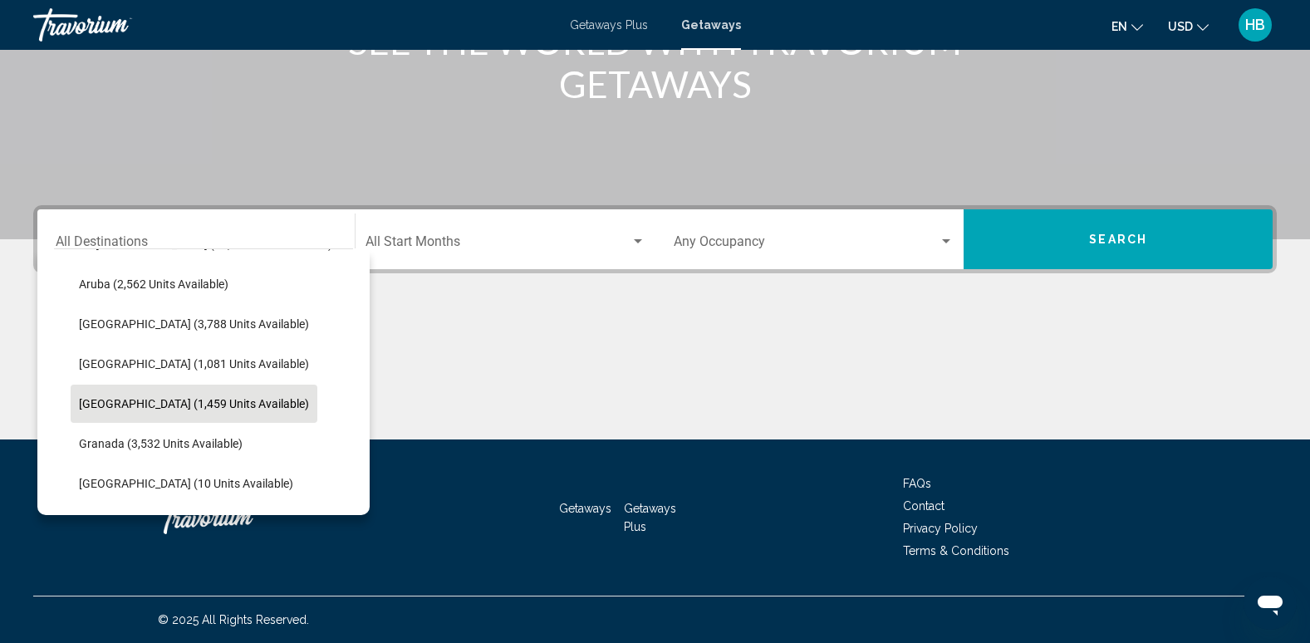
scroll to position [192, 0]
click at [151, 398] on span "[GEOGRAPHIC_DATA] (1,459 units available)" at bounding box center [194, 404] width 230 height 13
type input "**********"
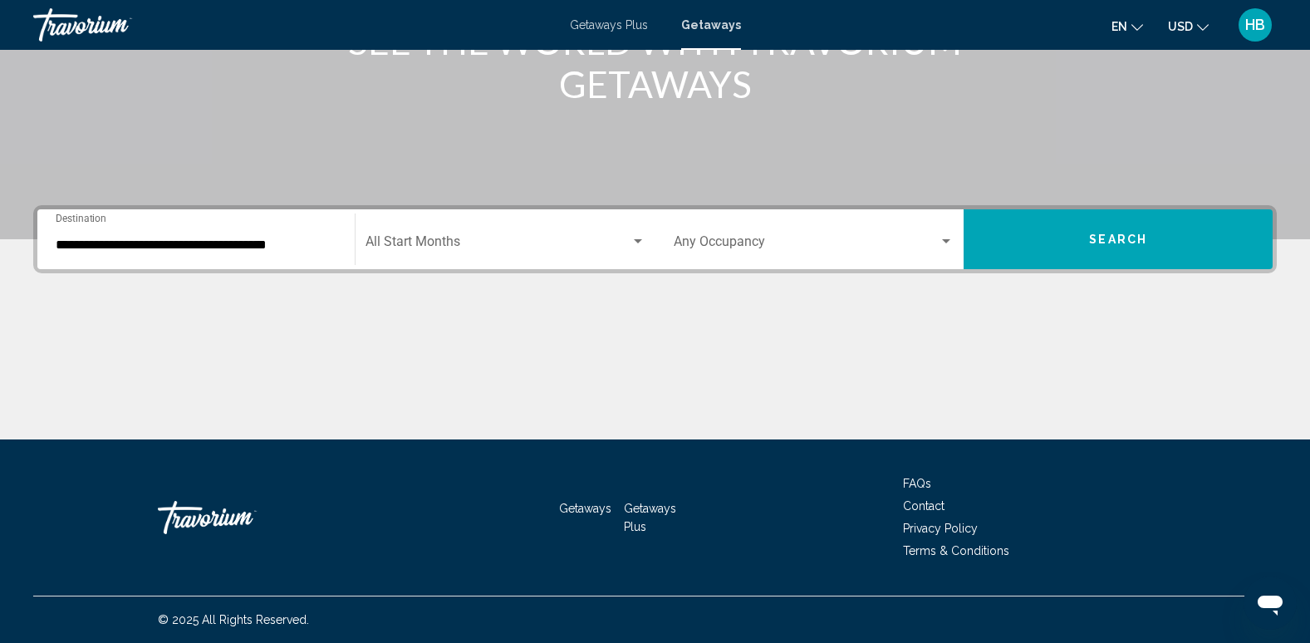
click at [427, 228] on div "Start Month All Start Months" at bounding box center [506, 240] width 280 height 52
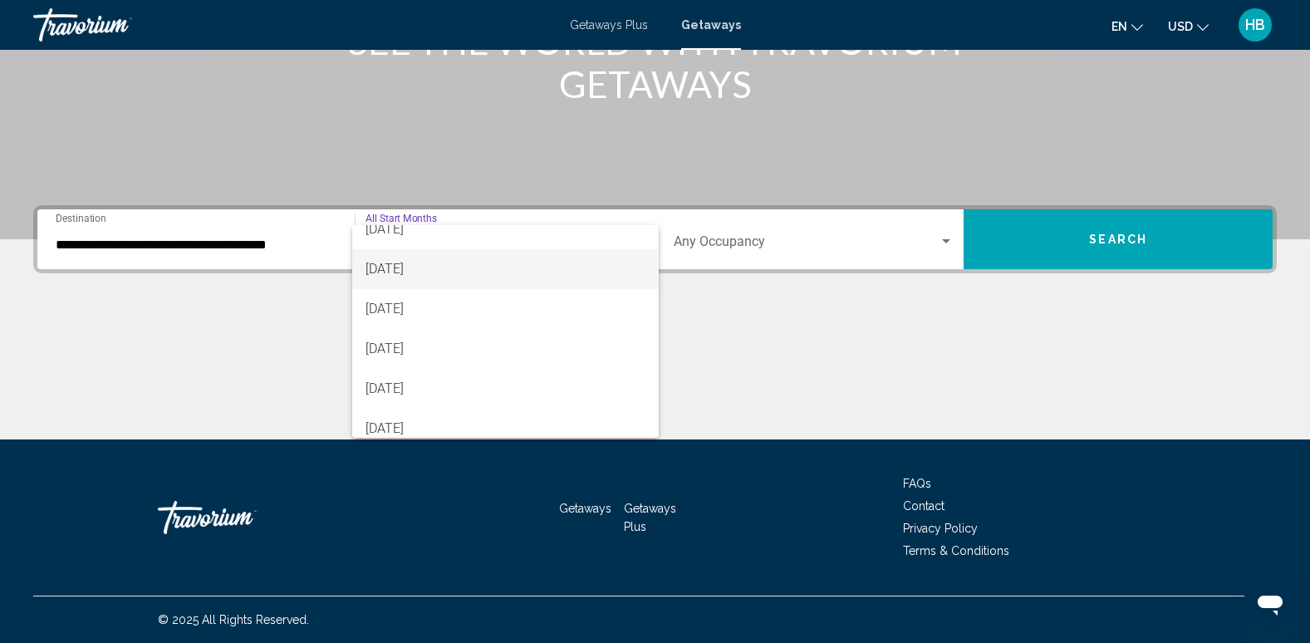
scroll to position [175, 0]
click at [447, 260] on span "[DATE]" at bounding box center [506, 270] width 280 height 40
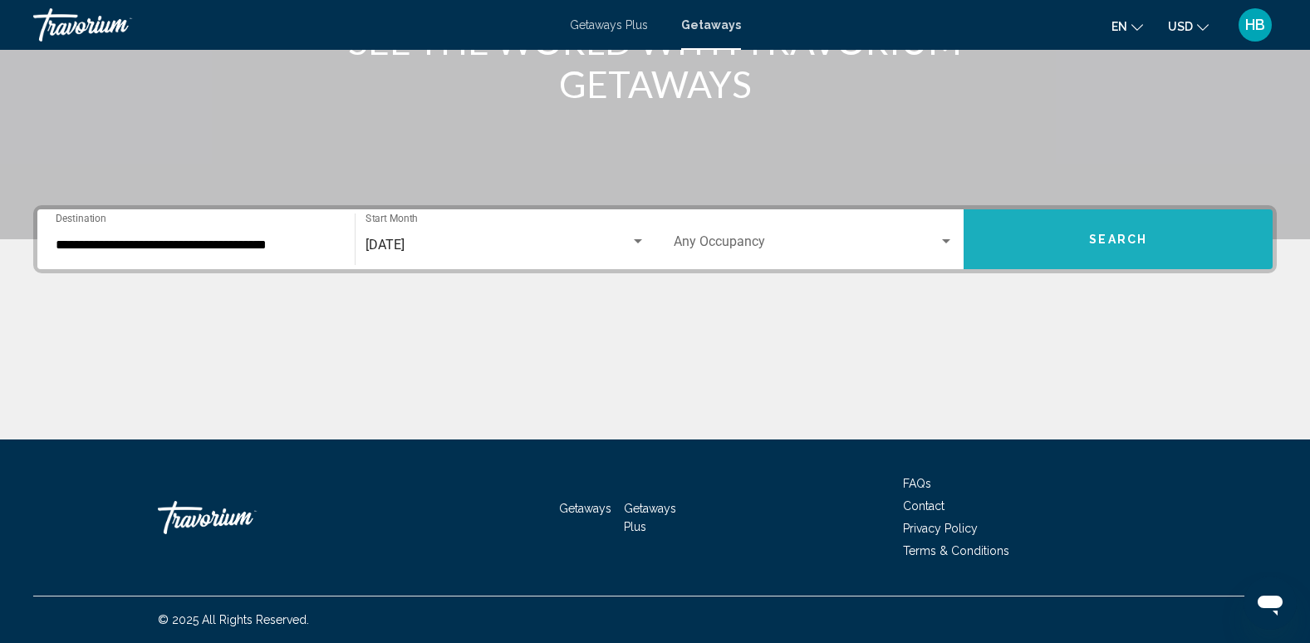
click at [1126, 231] on button "Search" at bounding box center [1118, 239] width 309 height 60
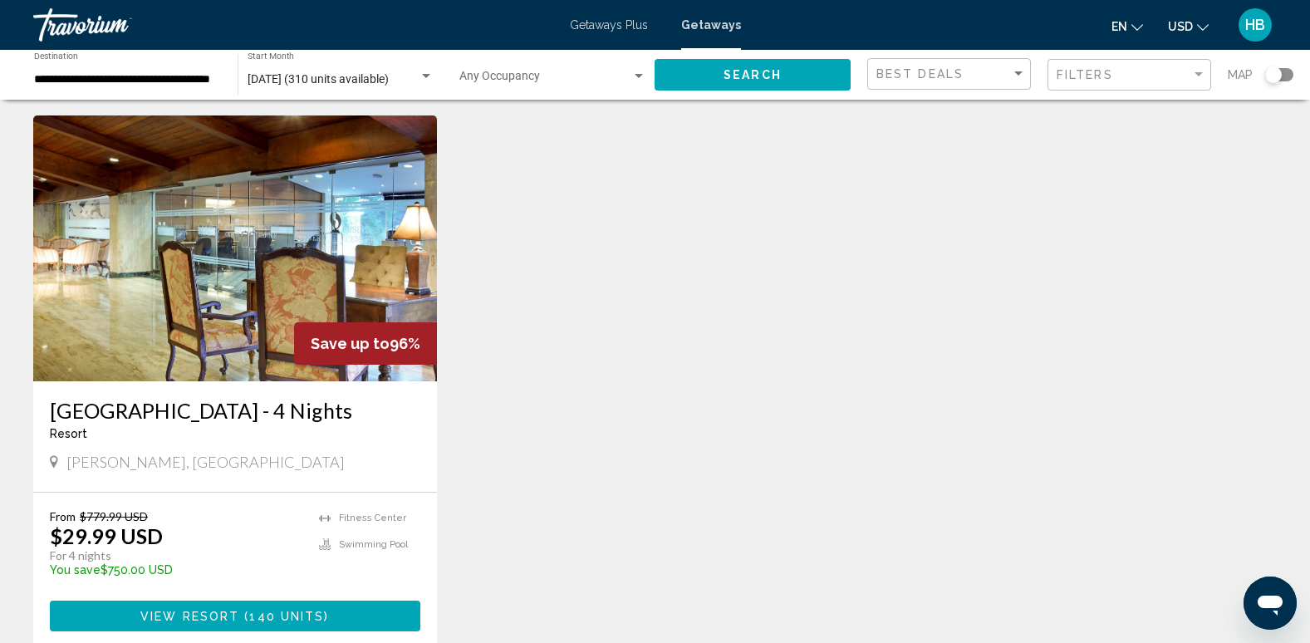
scroll to position [1222, 0]
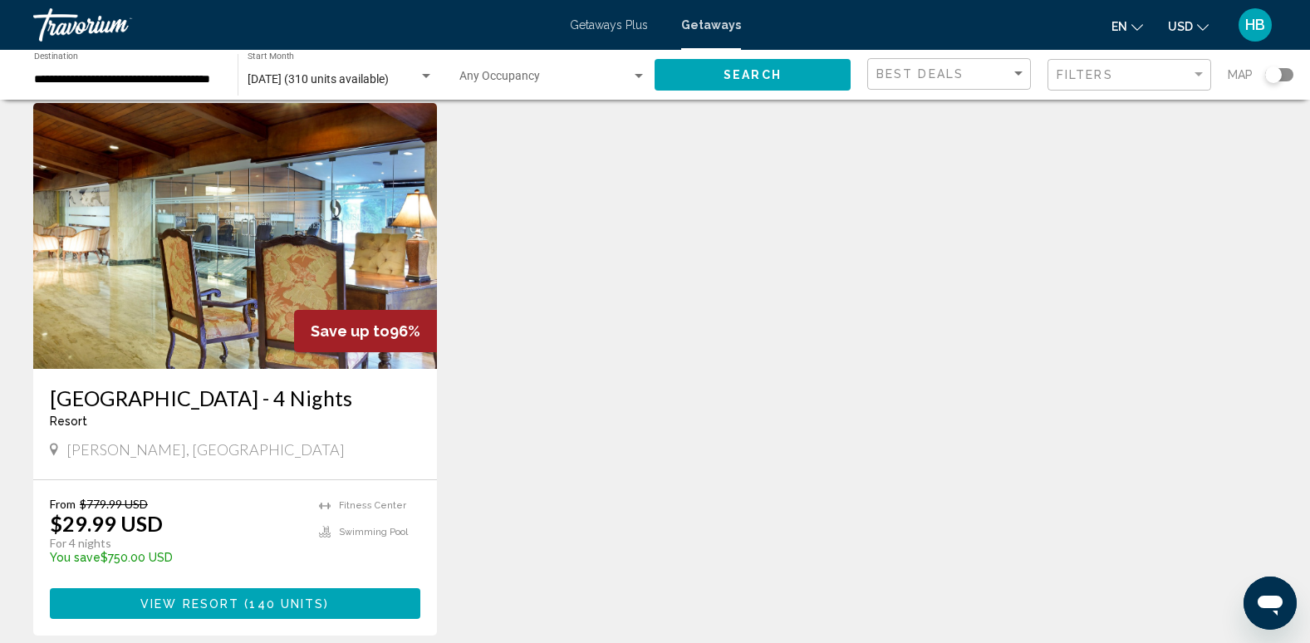
click at [287, 243] on img "Main content" at bounding box center [235, 236] width 404 height 266
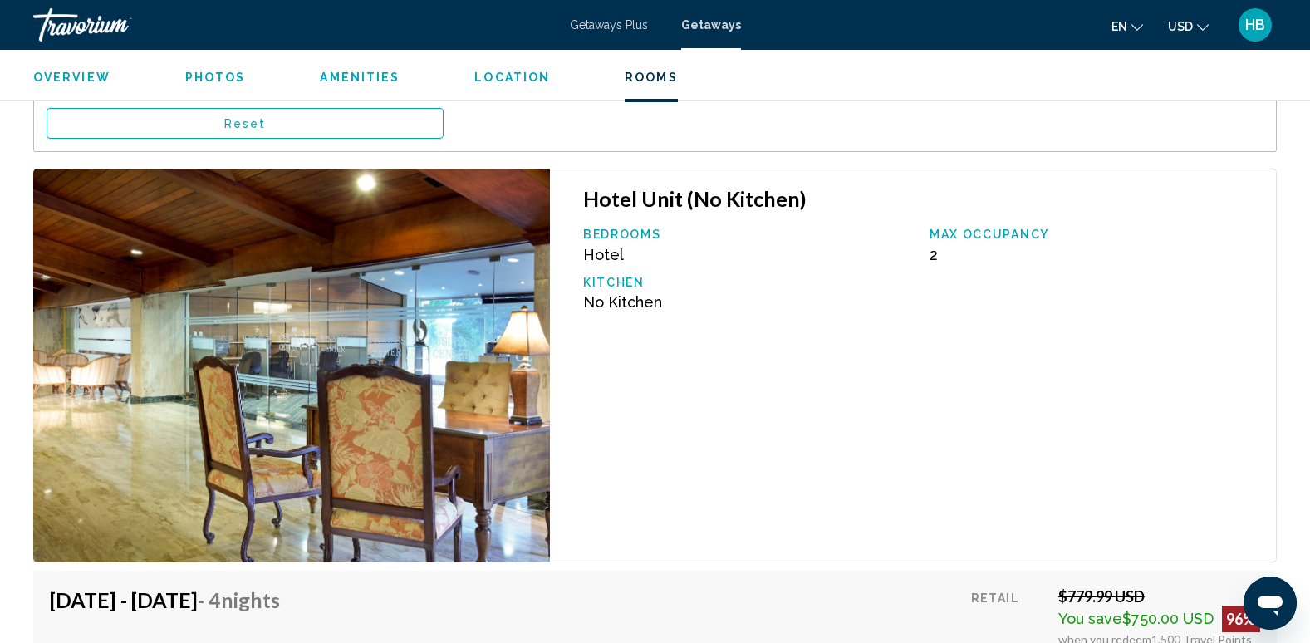
scroll to position [2651, 0]
